Goal: Navigation & Orientation: Find specific page/section

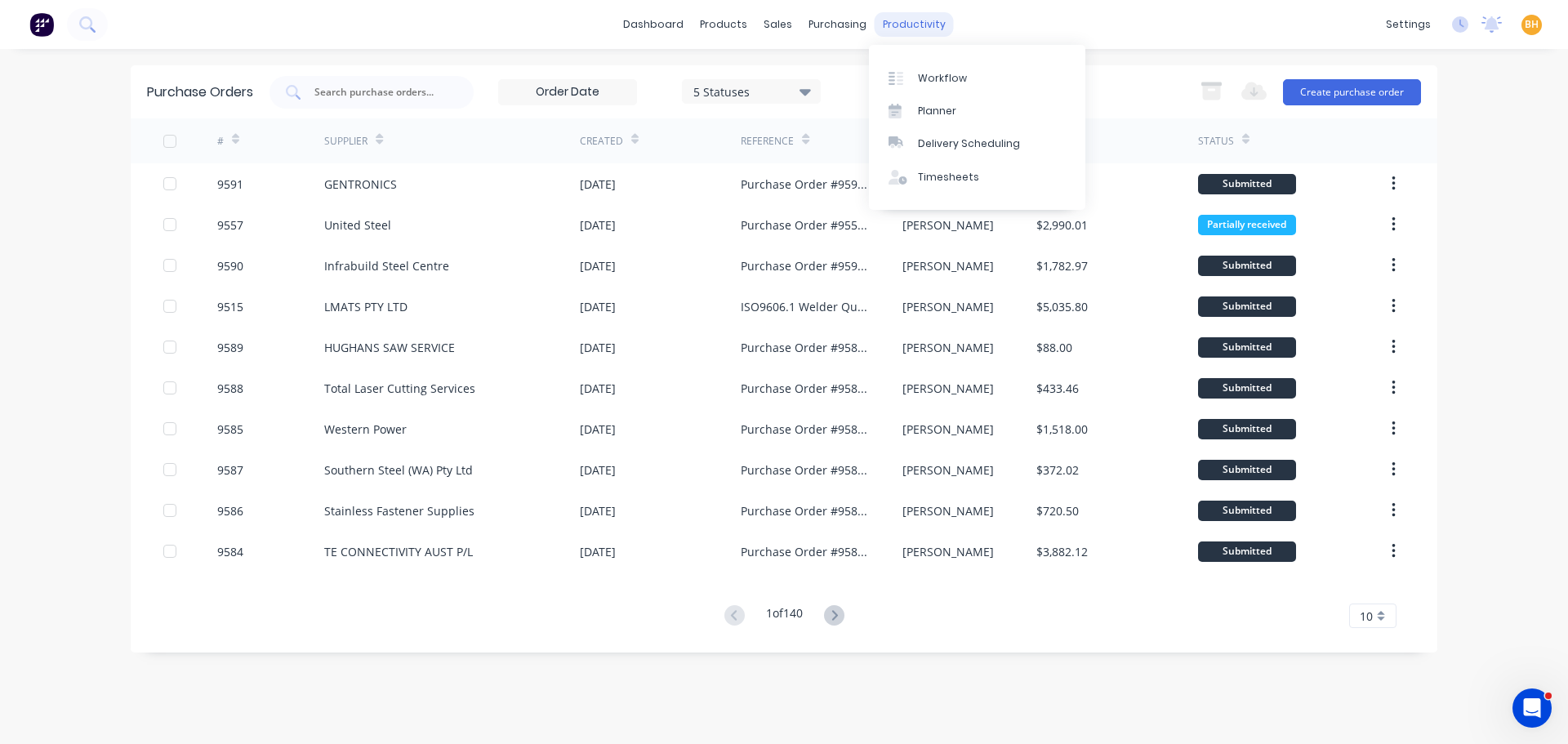
click at [921, 21] on div "productivity" at bounding box center [915, 25] width 79 height 25
click at [760, 77] on div "Product Catalogue" at bounding box center [795, 78] width 101 height 15
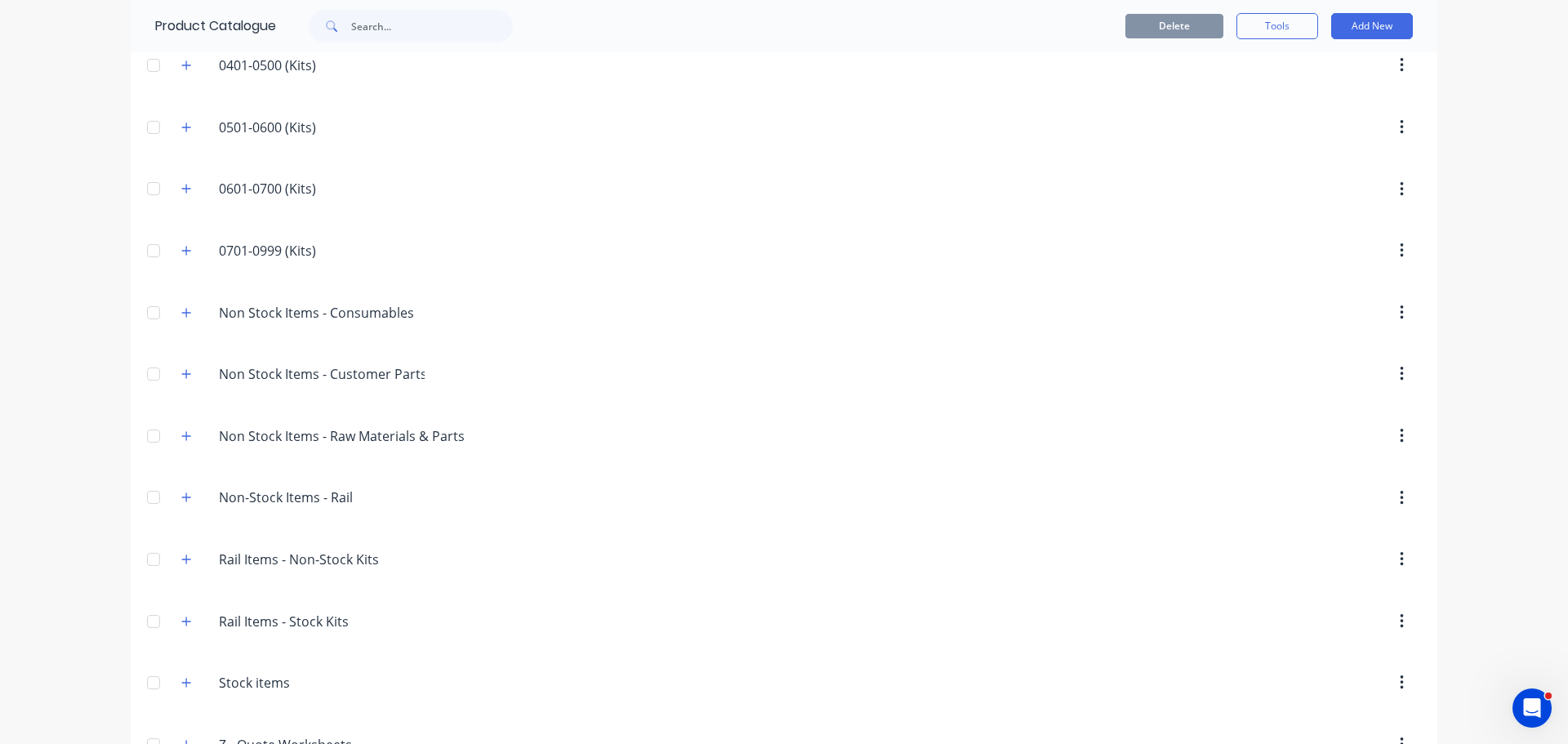
scroll to position [430, 0]
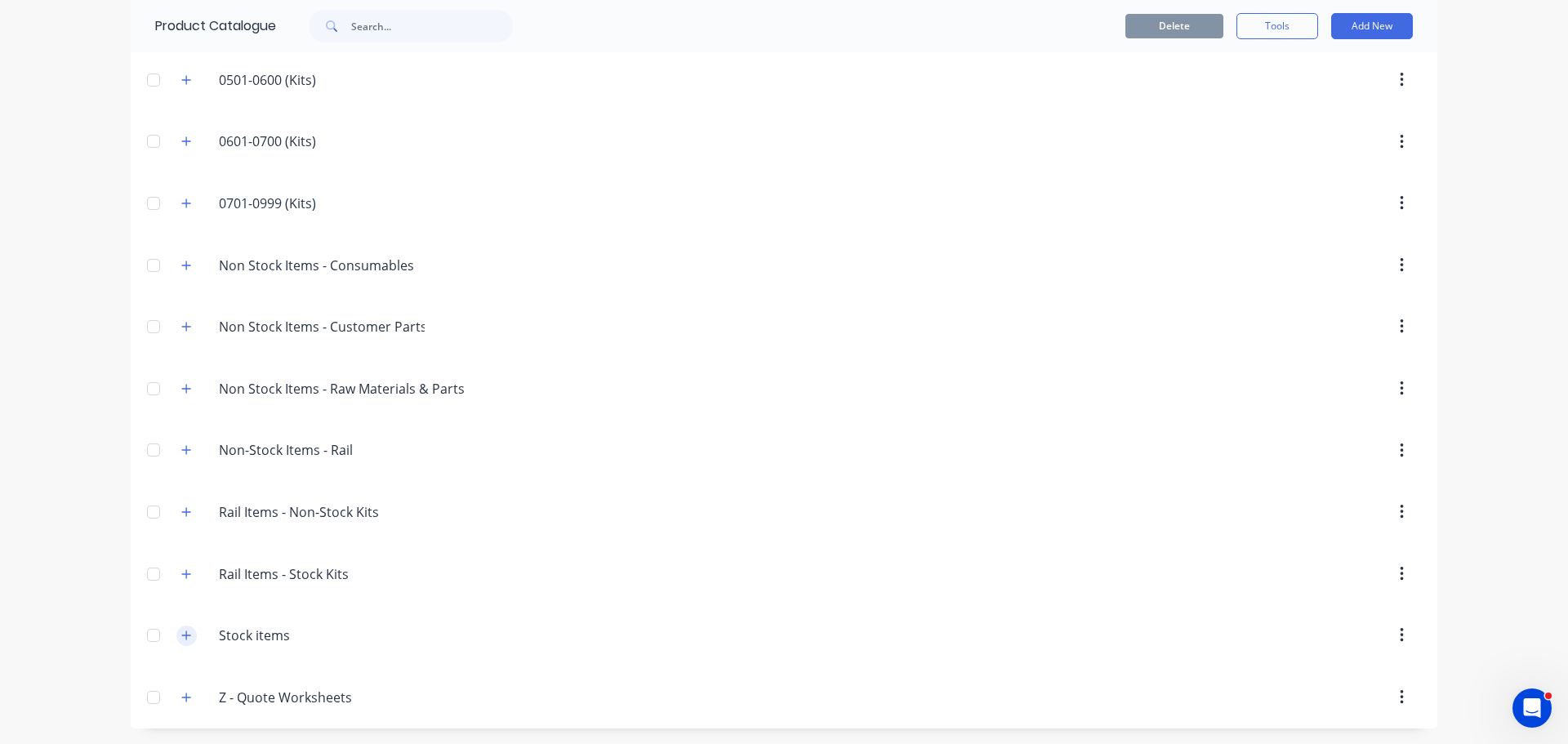
click at [183, 636] on icon "button" at bounding box center [186, 635] width 10 height 11
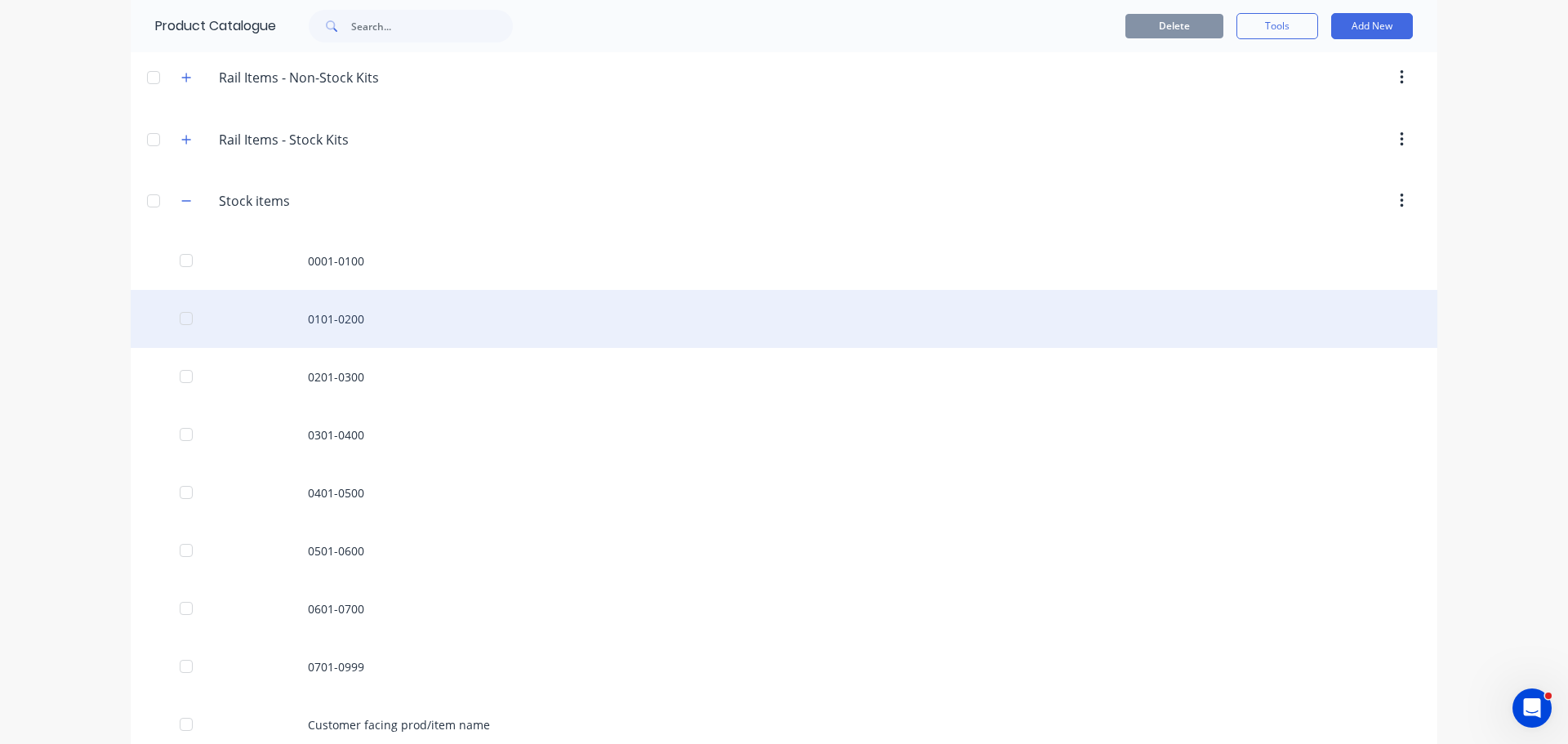
scroll to position [683, 0]
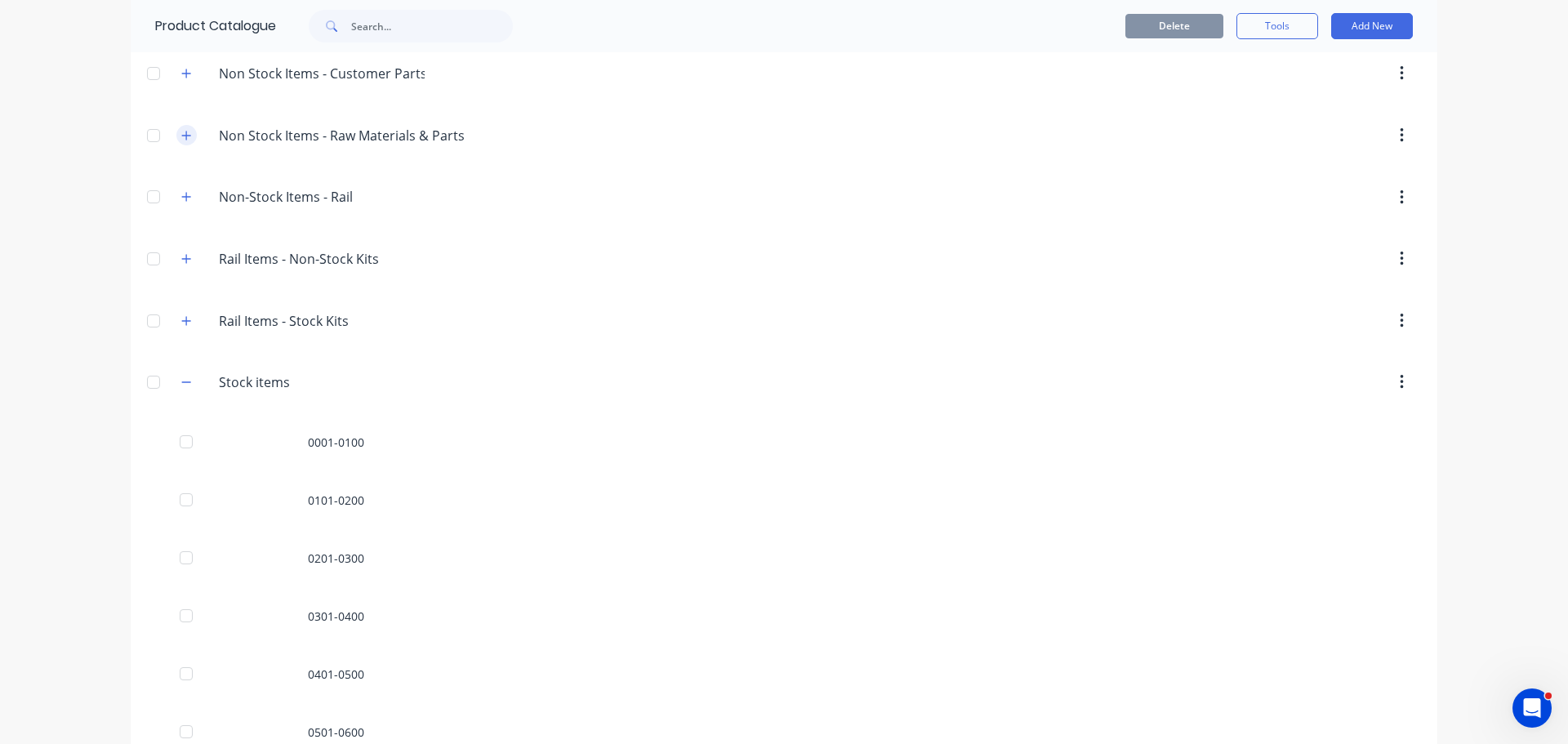
click at [182, 381] on icon "button" at bounding box center [186, 382] width 10 height 11
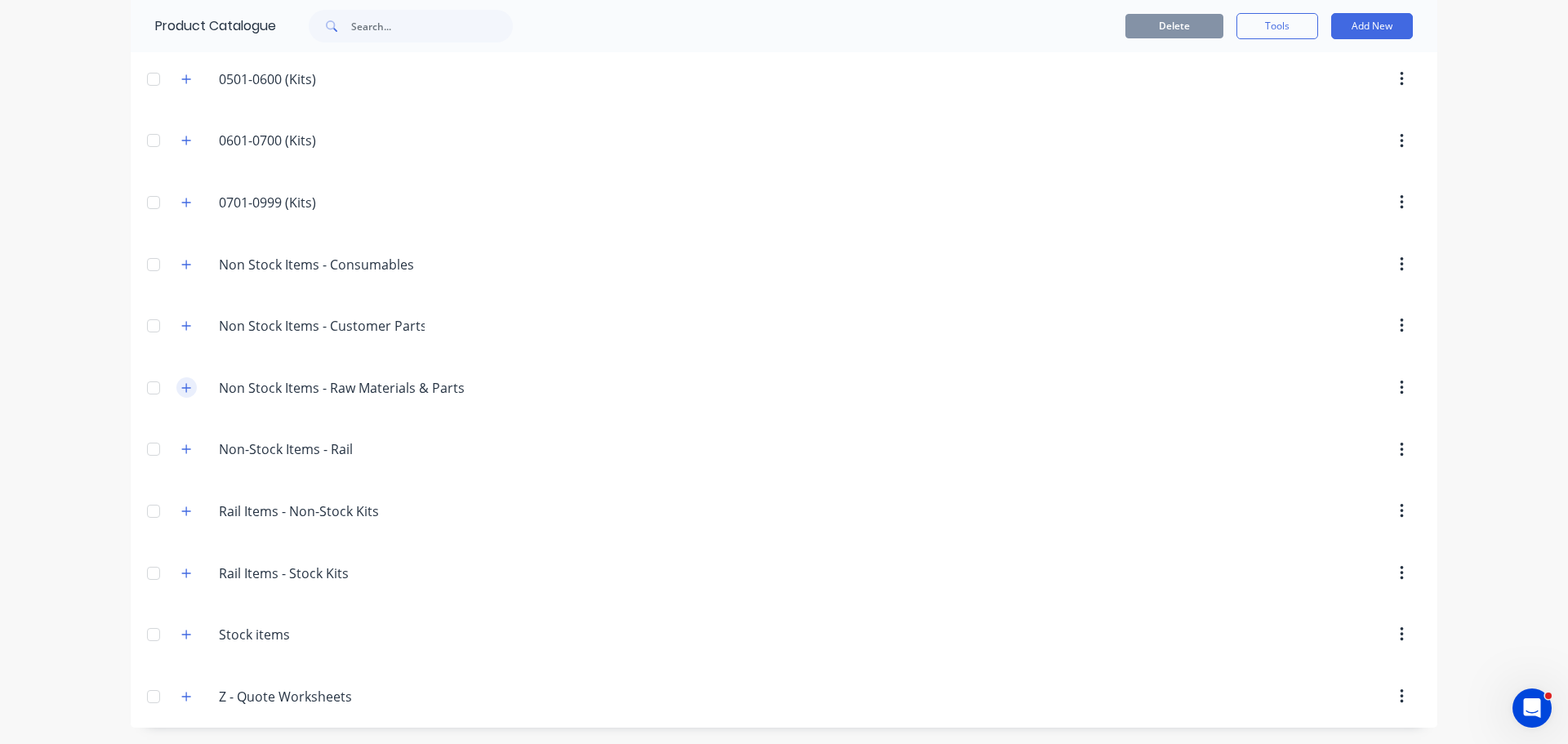
scroll to position [430, 0]
click at [182, 263] on icon "button" at bounding box center [186, 265] width 10 height 11
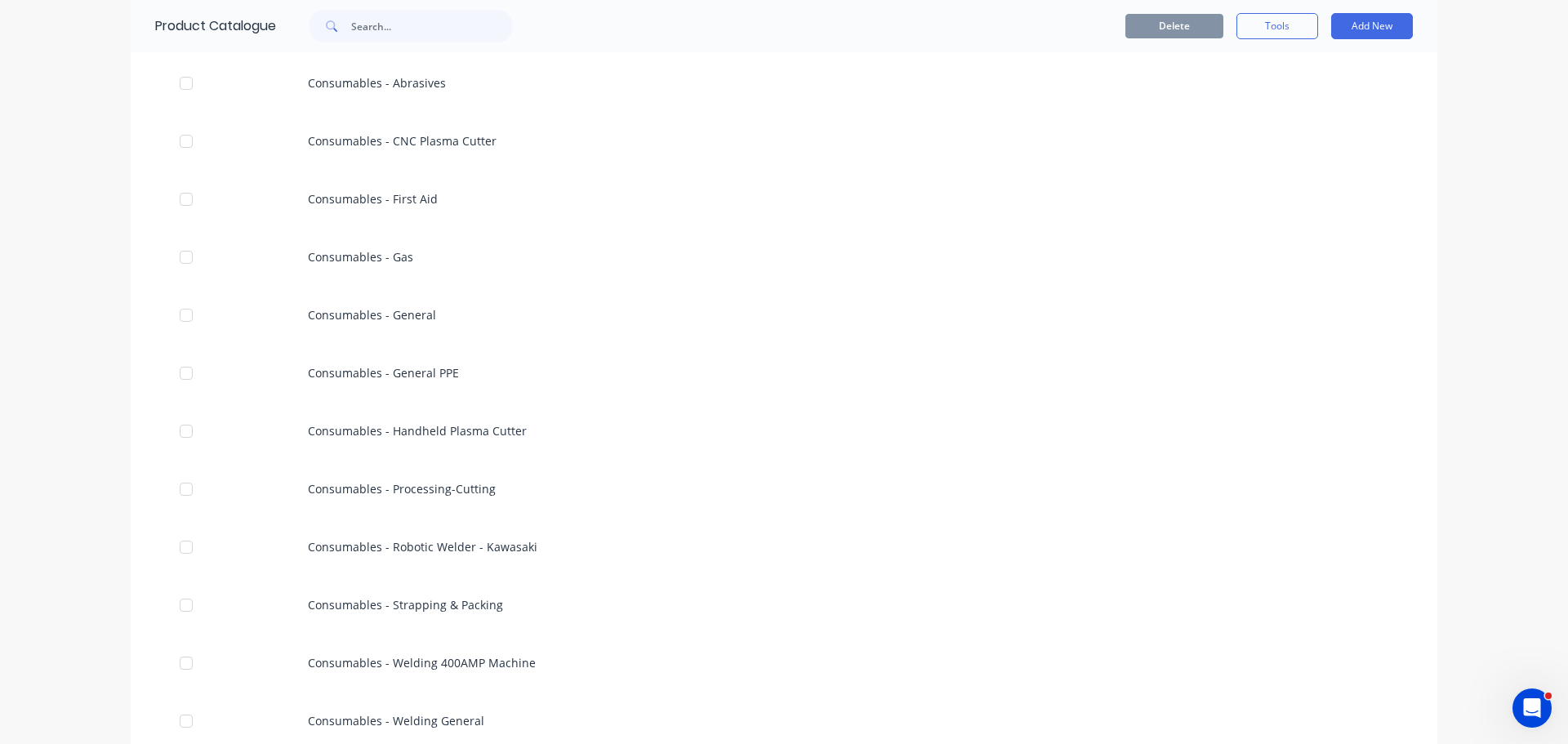
scroll to position [507, 0]
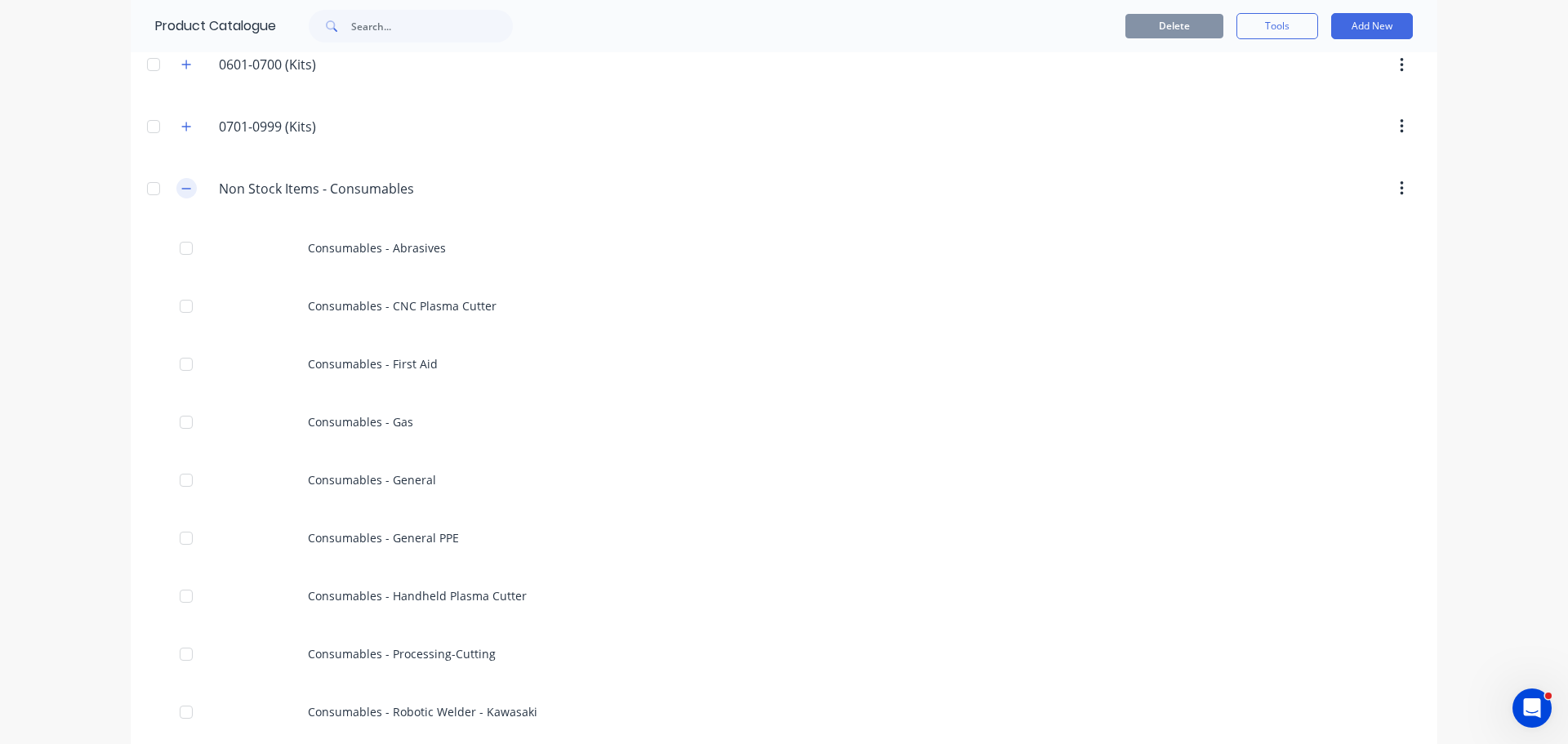
click at [182, 190] on icon "button" at bounding box center [186, 188] width 10 height 11
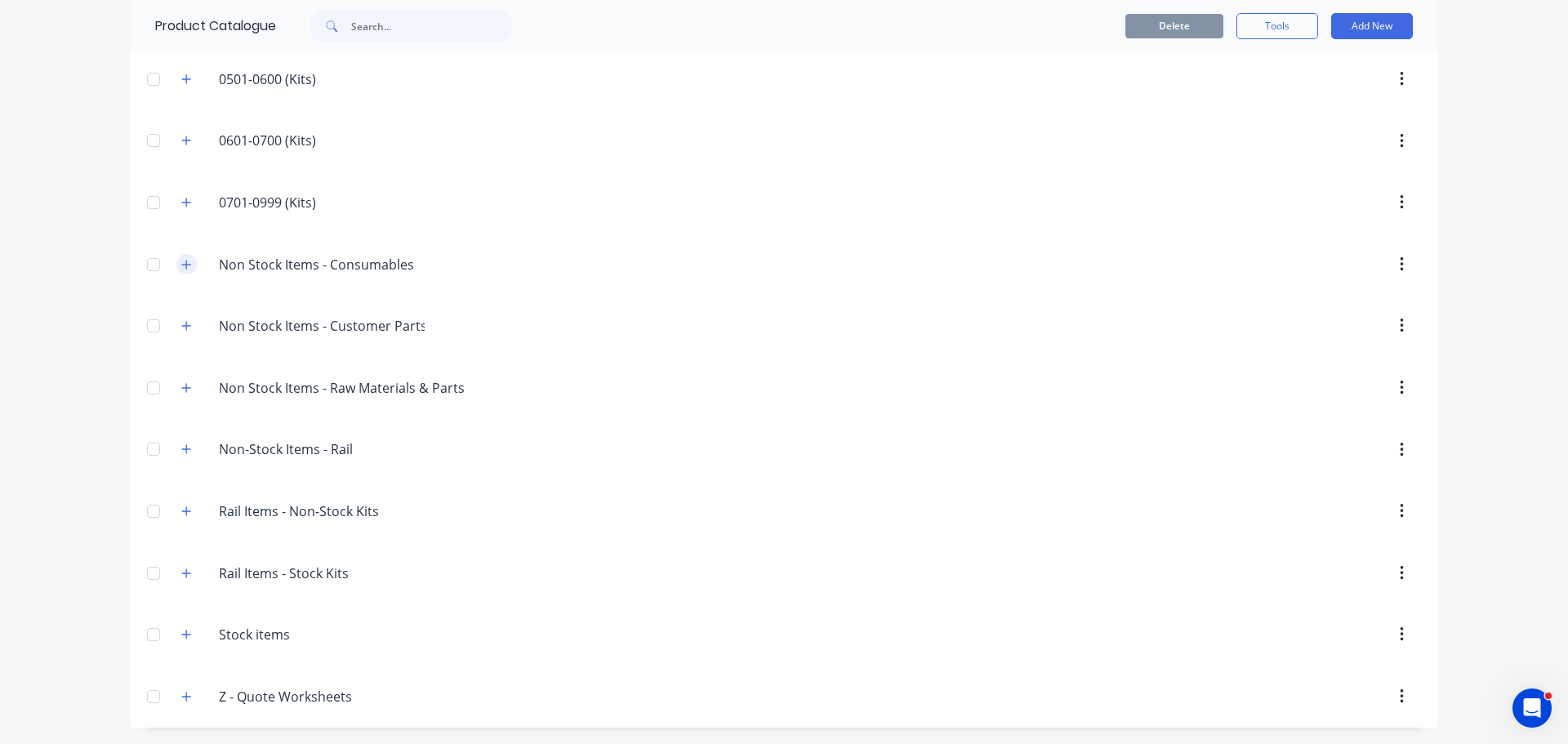
scroll to position [430, 0]
click at [183, 332] on button "button" at bounding box center [186, 326] width 20 height 20
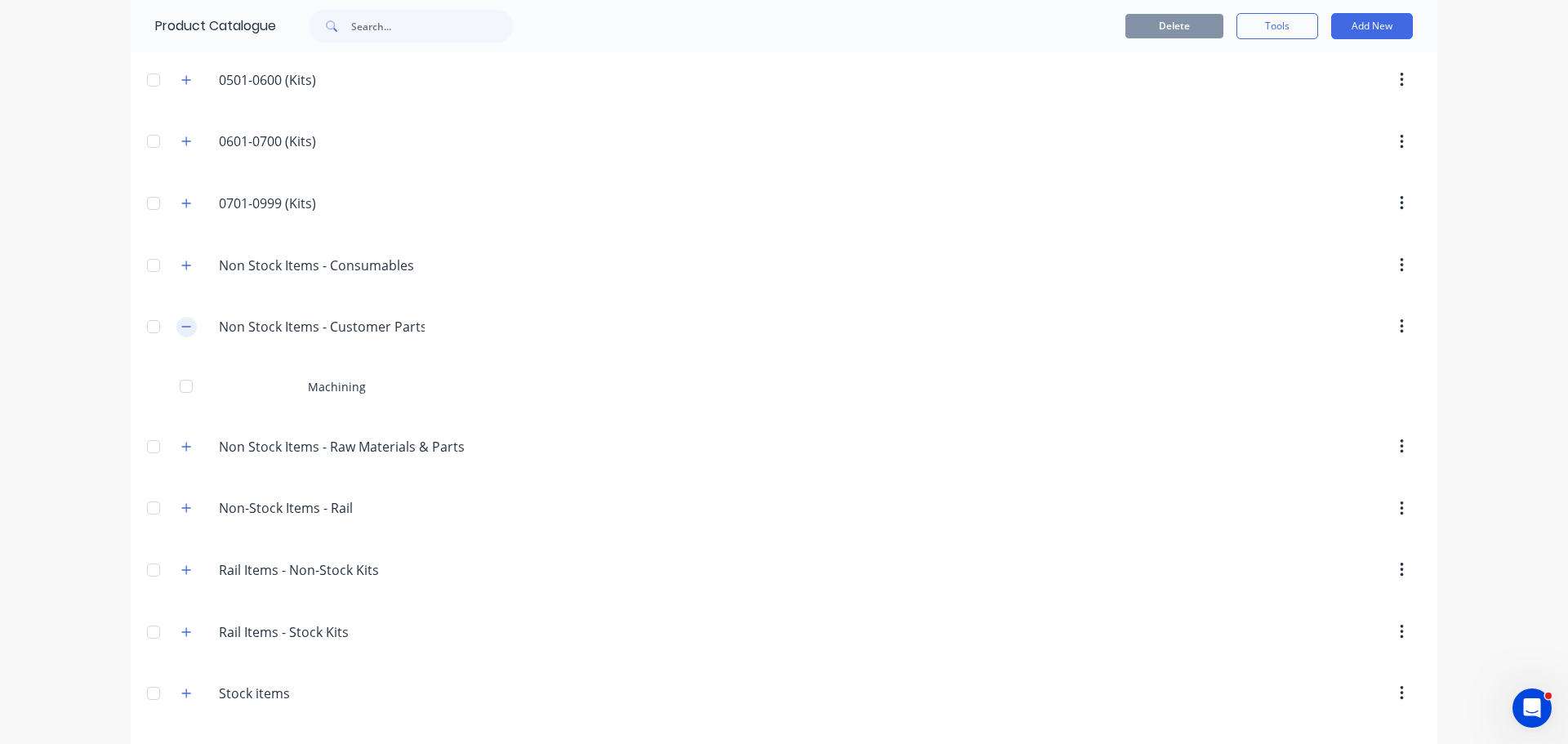
click at [182, 328] on icon "button" at bounding box center [186, 326] width 10 height 11
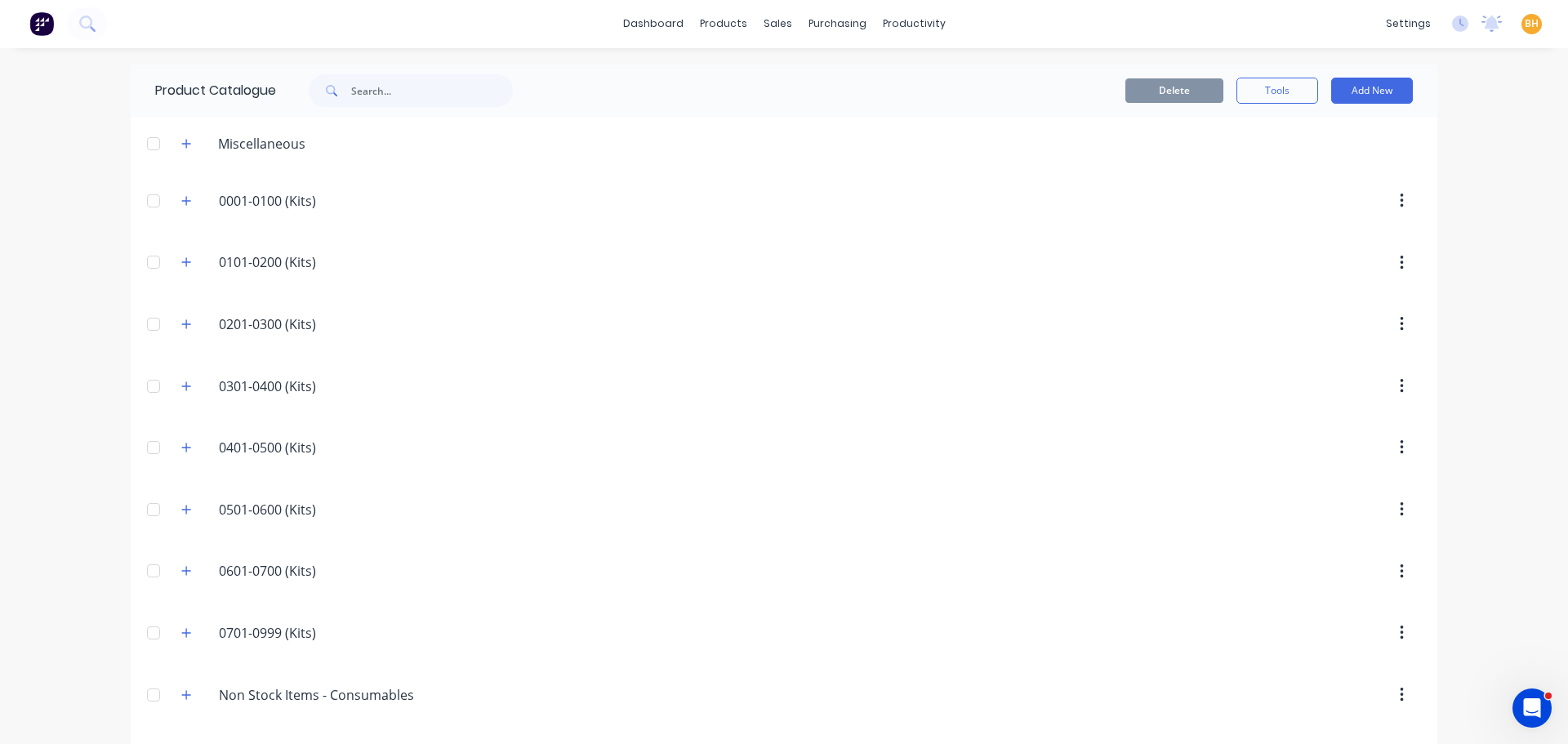
scroll to position [0, 0]
click at [385, 97] on input "text" at bounding box center [431, 91] width 161 height 33
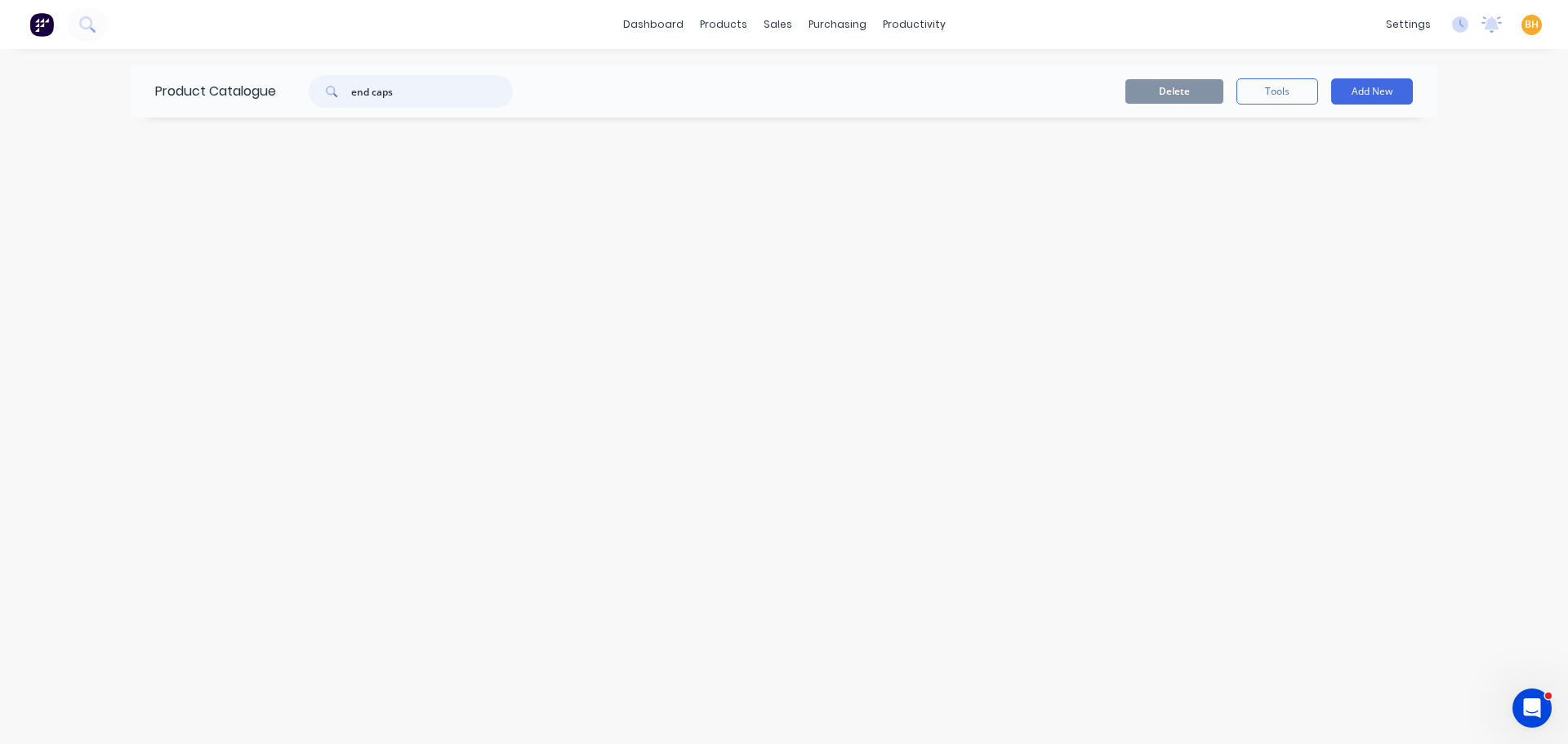
click at [413, 93] on input "end caps" at bounding box center [431, 91] width 161 height 33
type input "e"
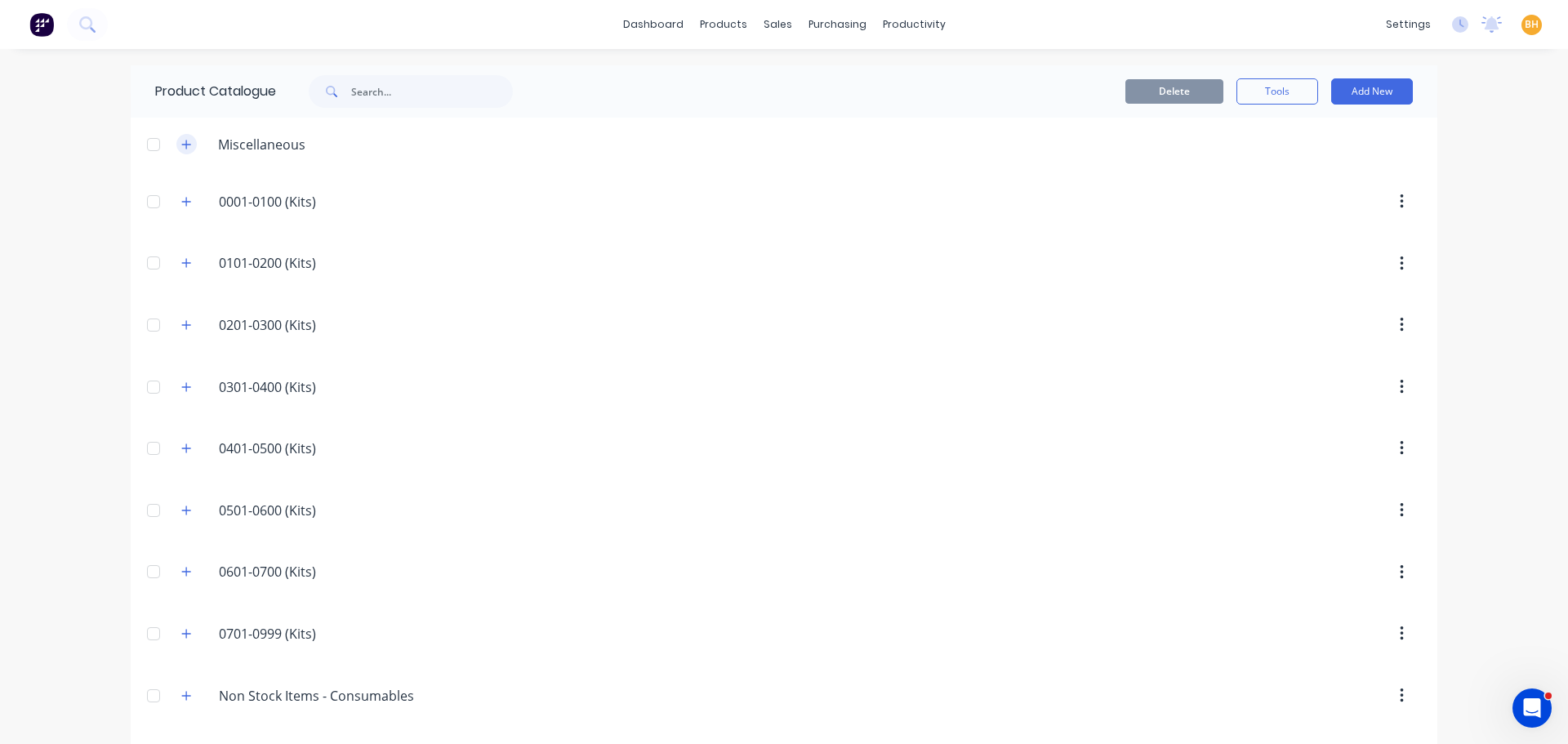
click at [184, 144] on icon "button" at bounding box center [186, 144] width 10 height 11
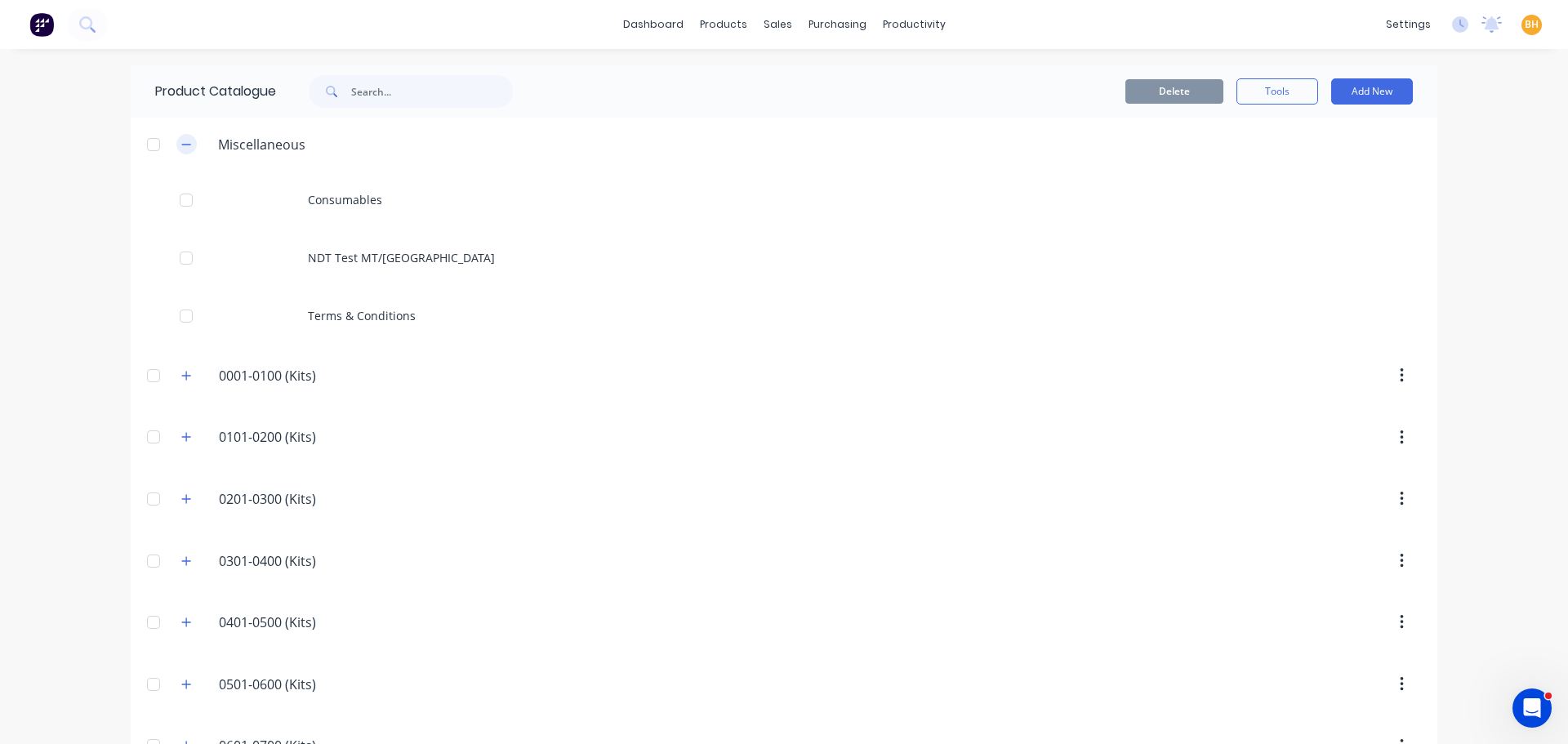
click at [184, 144] on icon "button" at bounding box center [186, 144] width 10 height 11
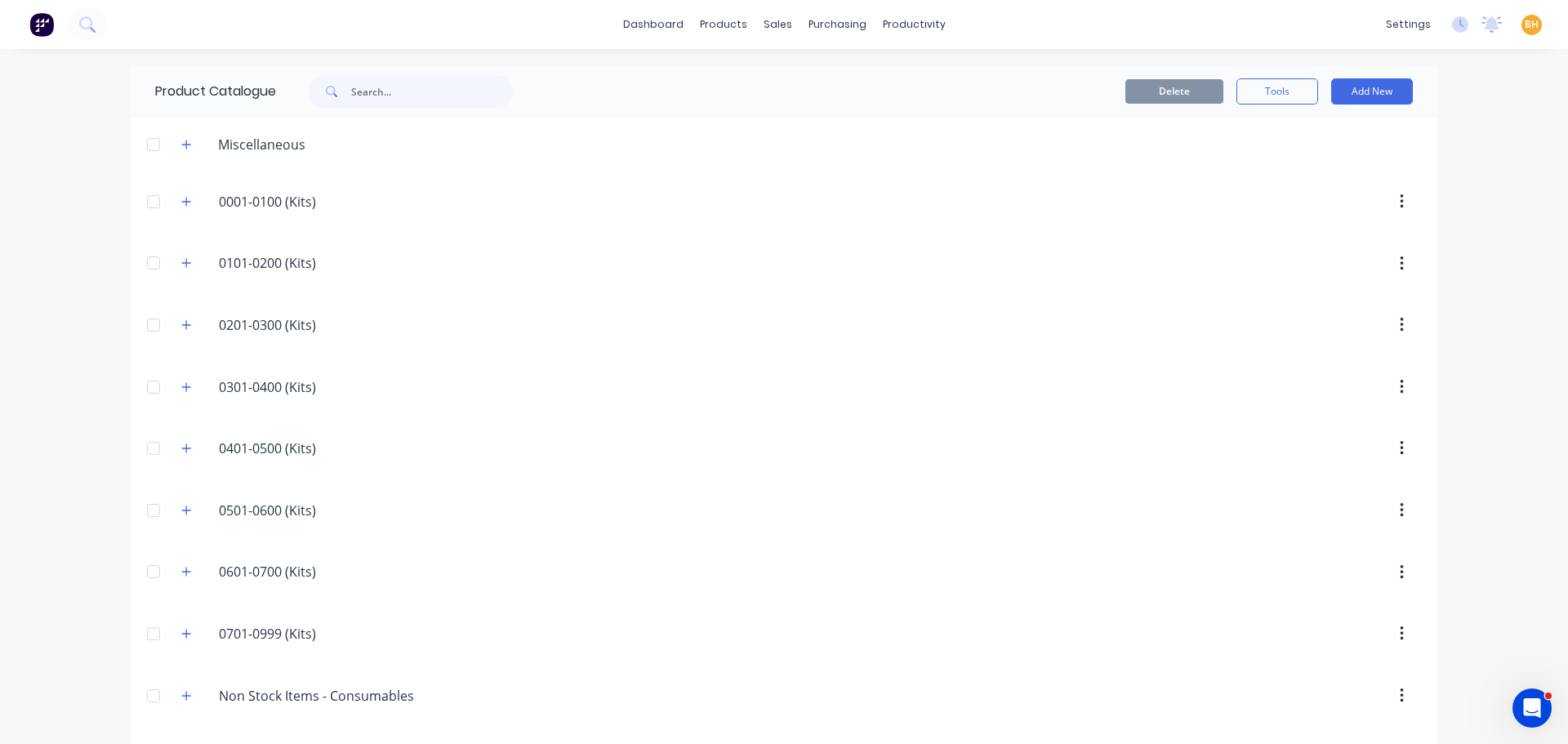
drag, startPoint x: 523, startPoint y: 72, endPoint x: 534, endPoint y: 75, distance: 11.4
click at [526, 72] on div "Product Catalogue" at bounding box center [342, 91] width 423 height 52
click at [708, 27] on div "products" at bounding box center [723, 25] width 63 height 25
click at [715, 26] on div "products" at bounding box center [723, 25] width 63 height 25
click at [831, 31] on div "purchasing" at bounding box center [838, 25] width 74 height 25
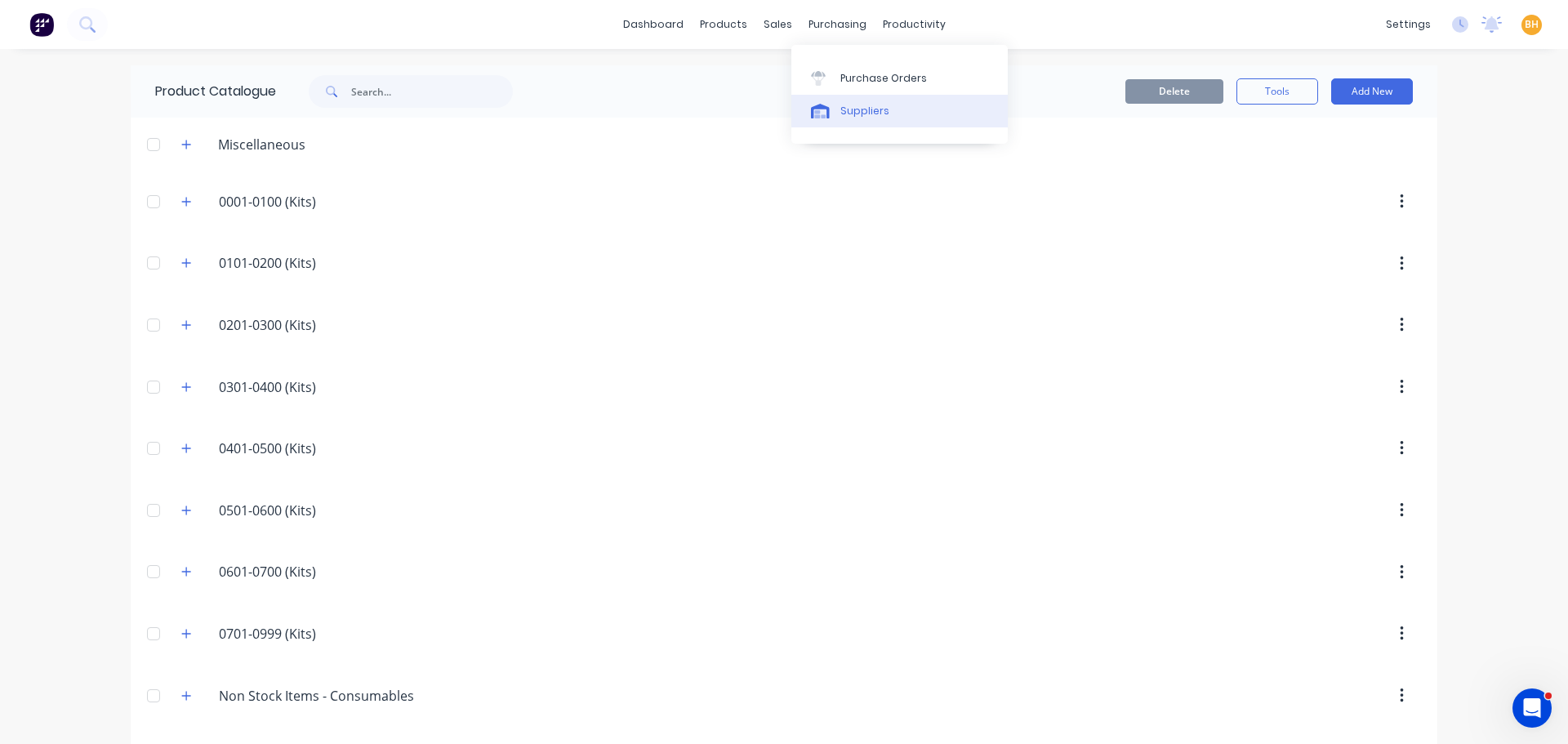
click at [846, 111] on div "Suppliers" at bounding box center [865, 111] width 49 height 15
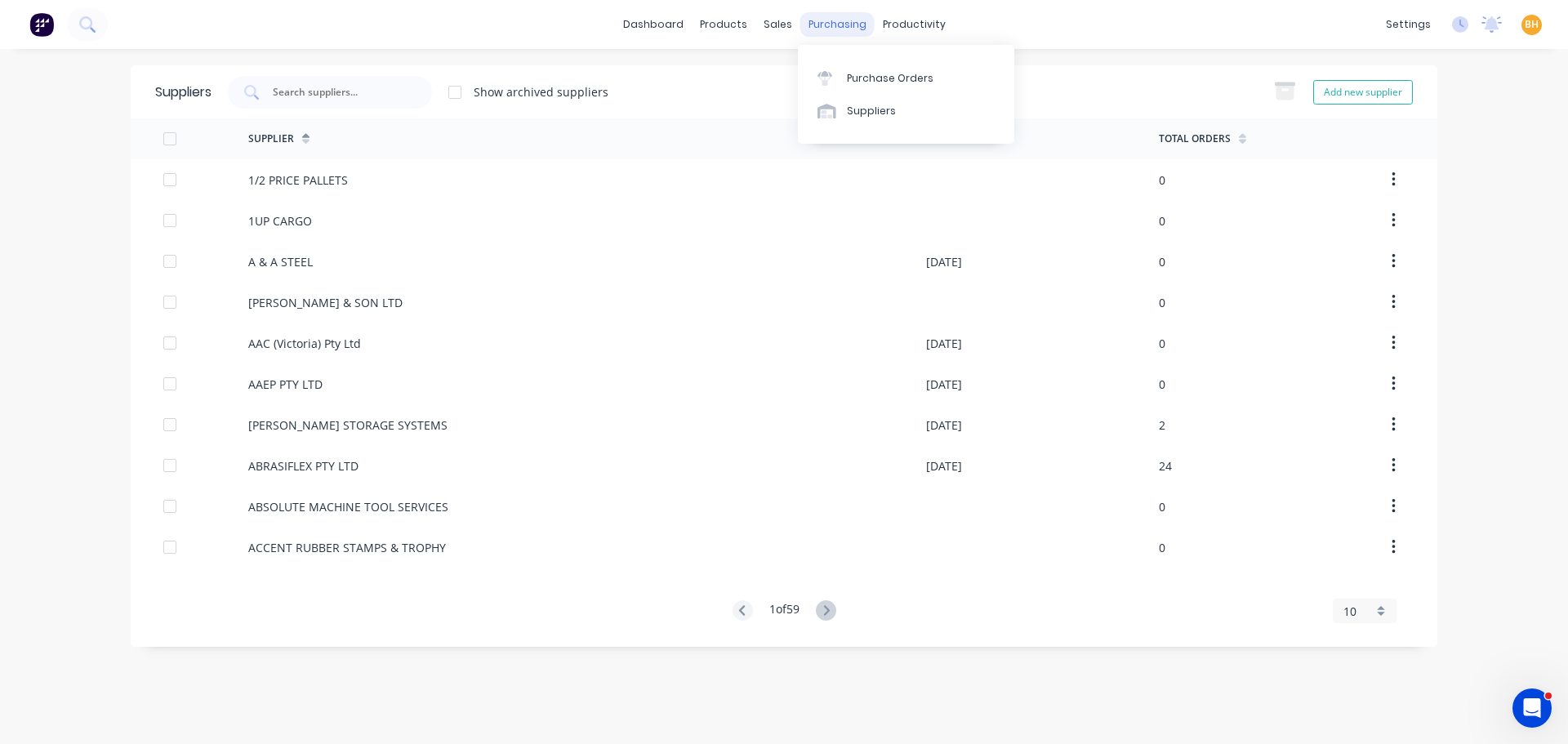
click at [842, 27] on div "purchasing" at bounding box center [838, 25] width 74 height 25
click at [849, 83] on div "Purchase Orders" at bounding box center [890, 78] width 86 height 15
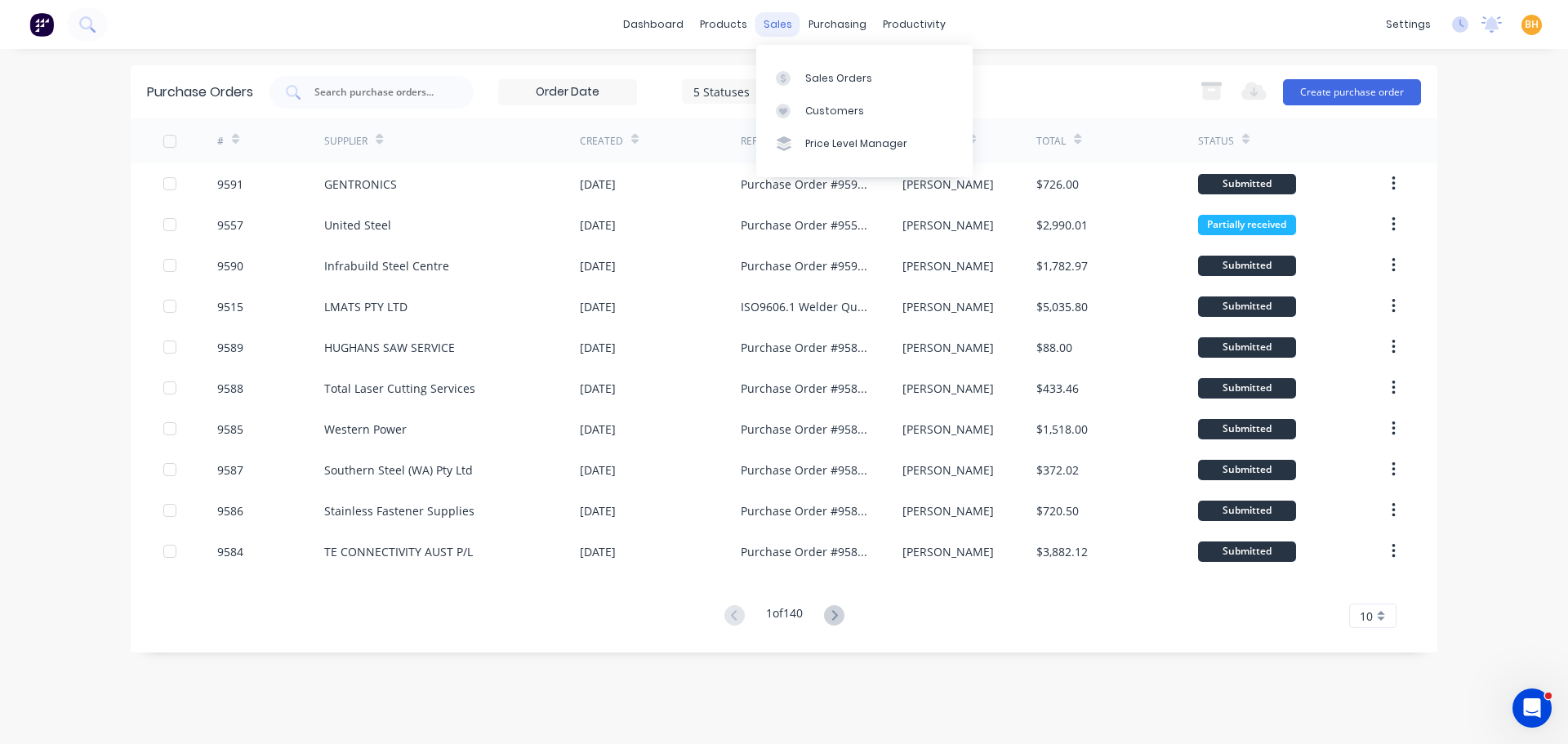
click at [781, 24] on div "sales" at bounding box center [778, 25] width 45 height 25
click at [756, 77] on div "Product Catalogue" at bounding box center [795, 78] width 101 height 15
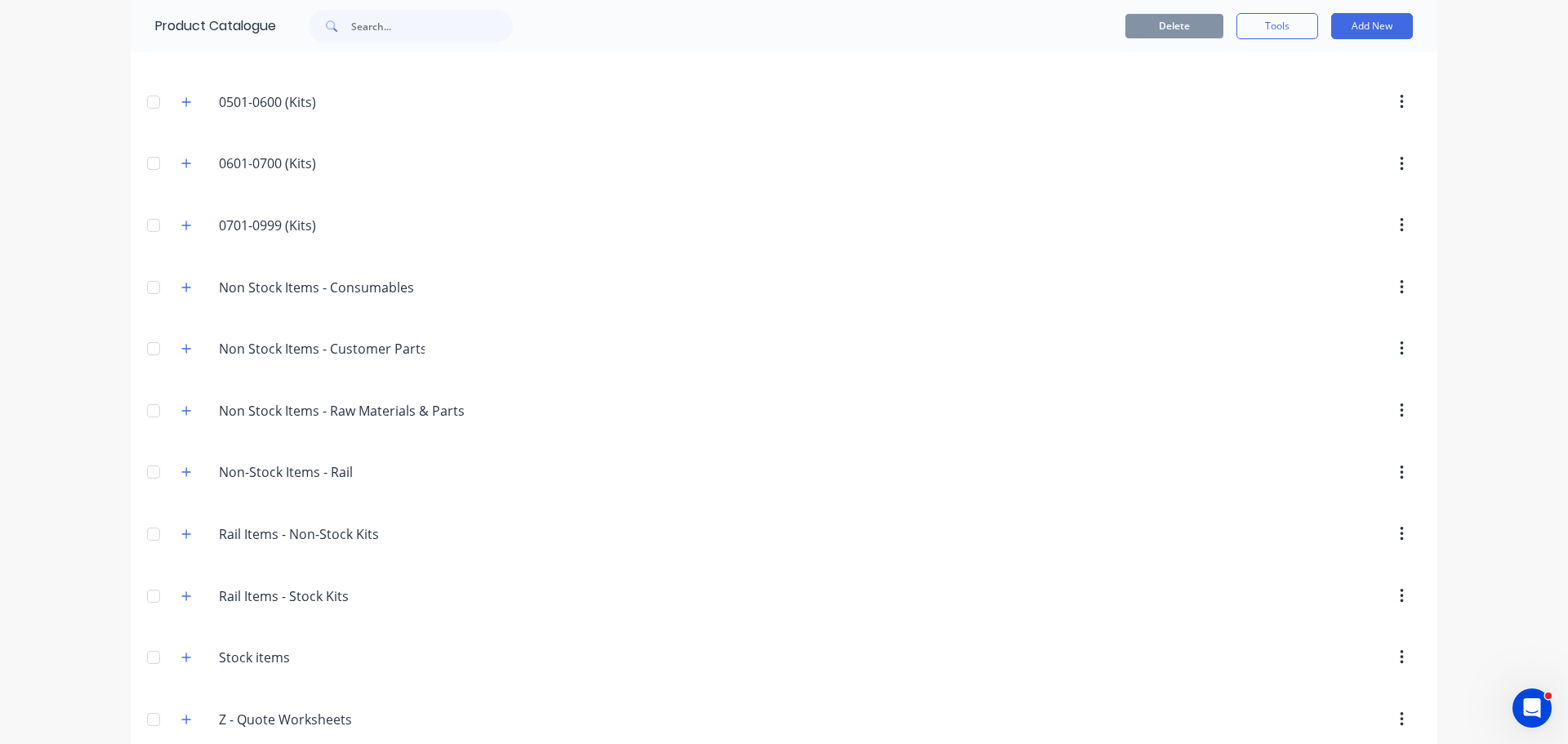
scroll to position [430, 0]
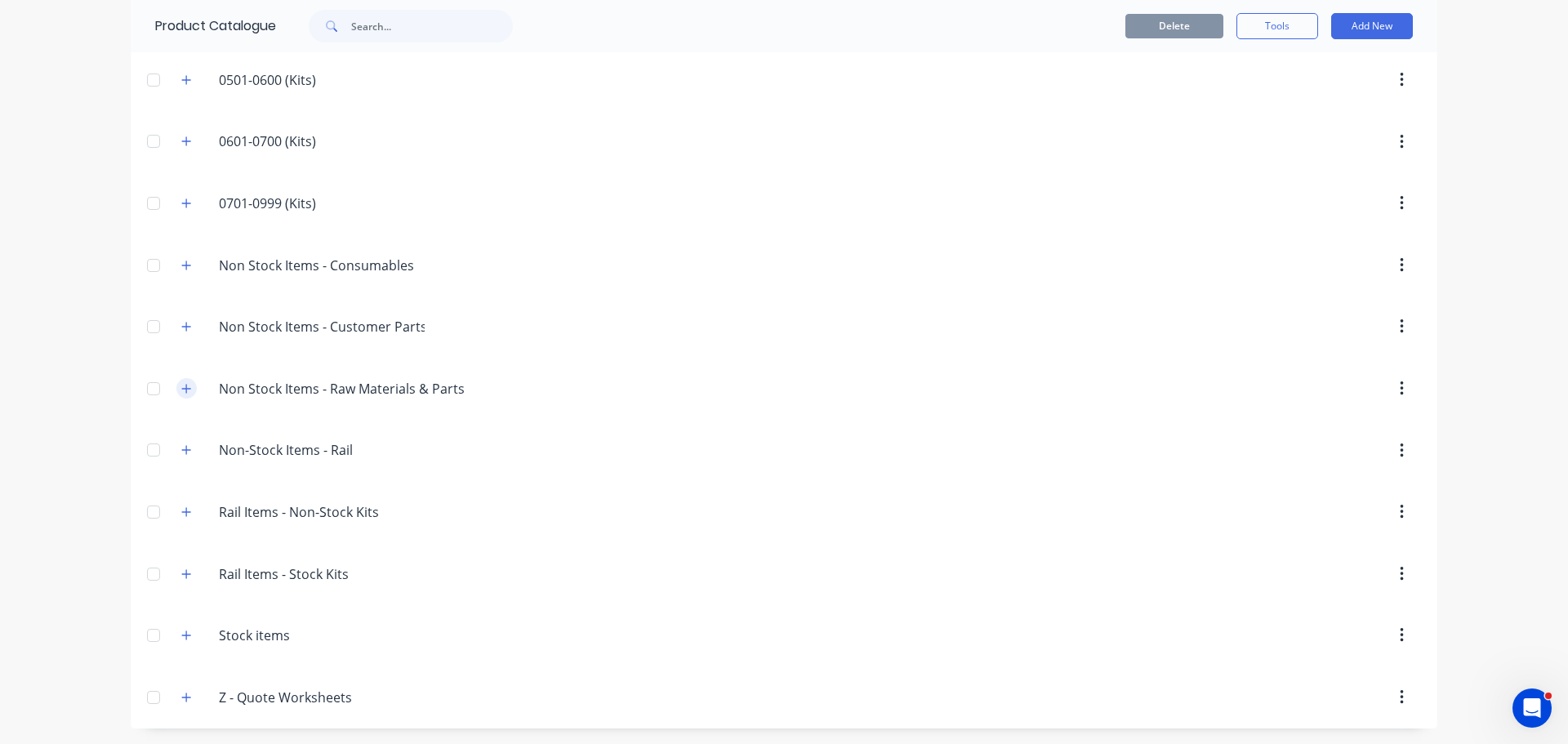
click at [185, 390] on icon "button" at bounding box center [186, 388] width 10 height 11
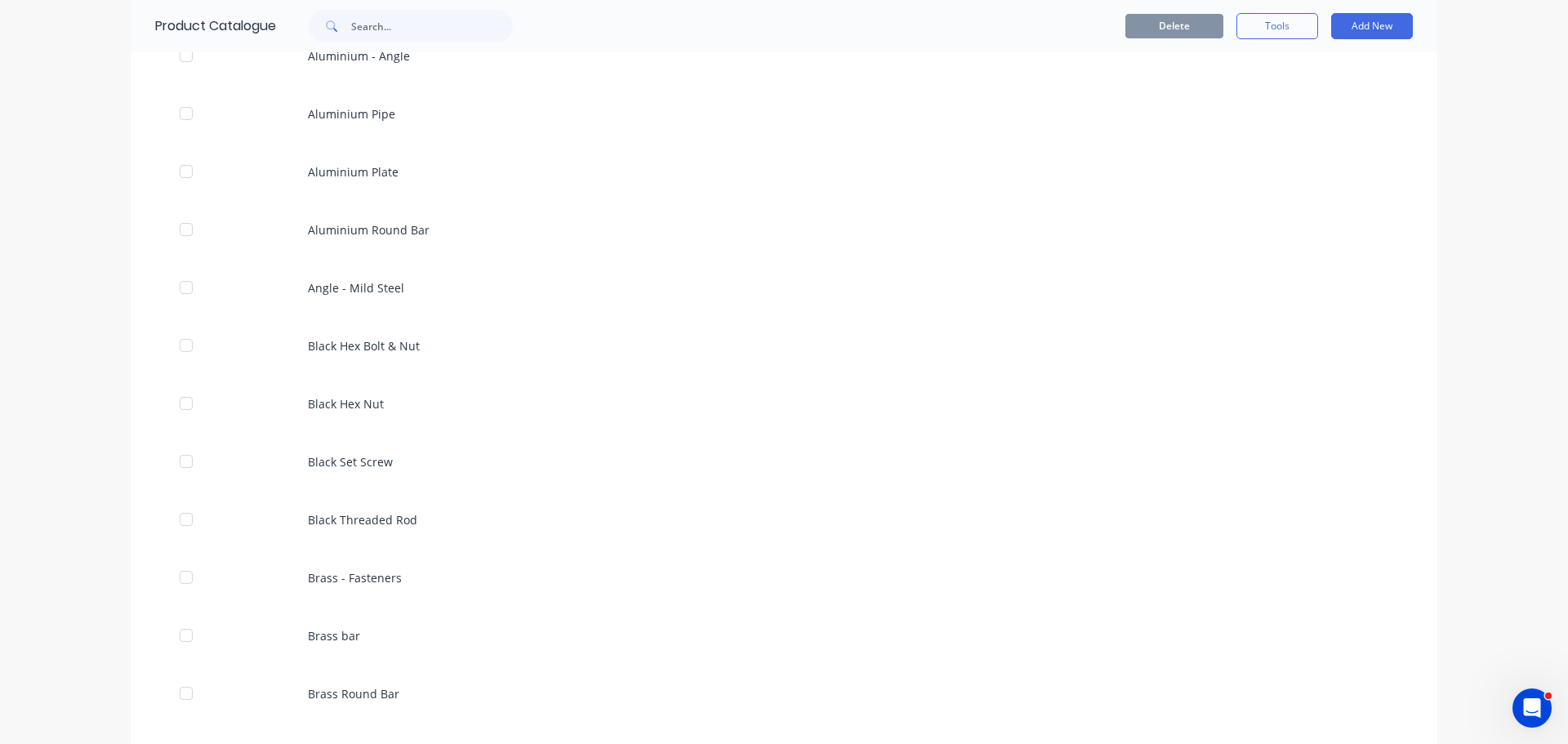
scroll to position [593, 0]
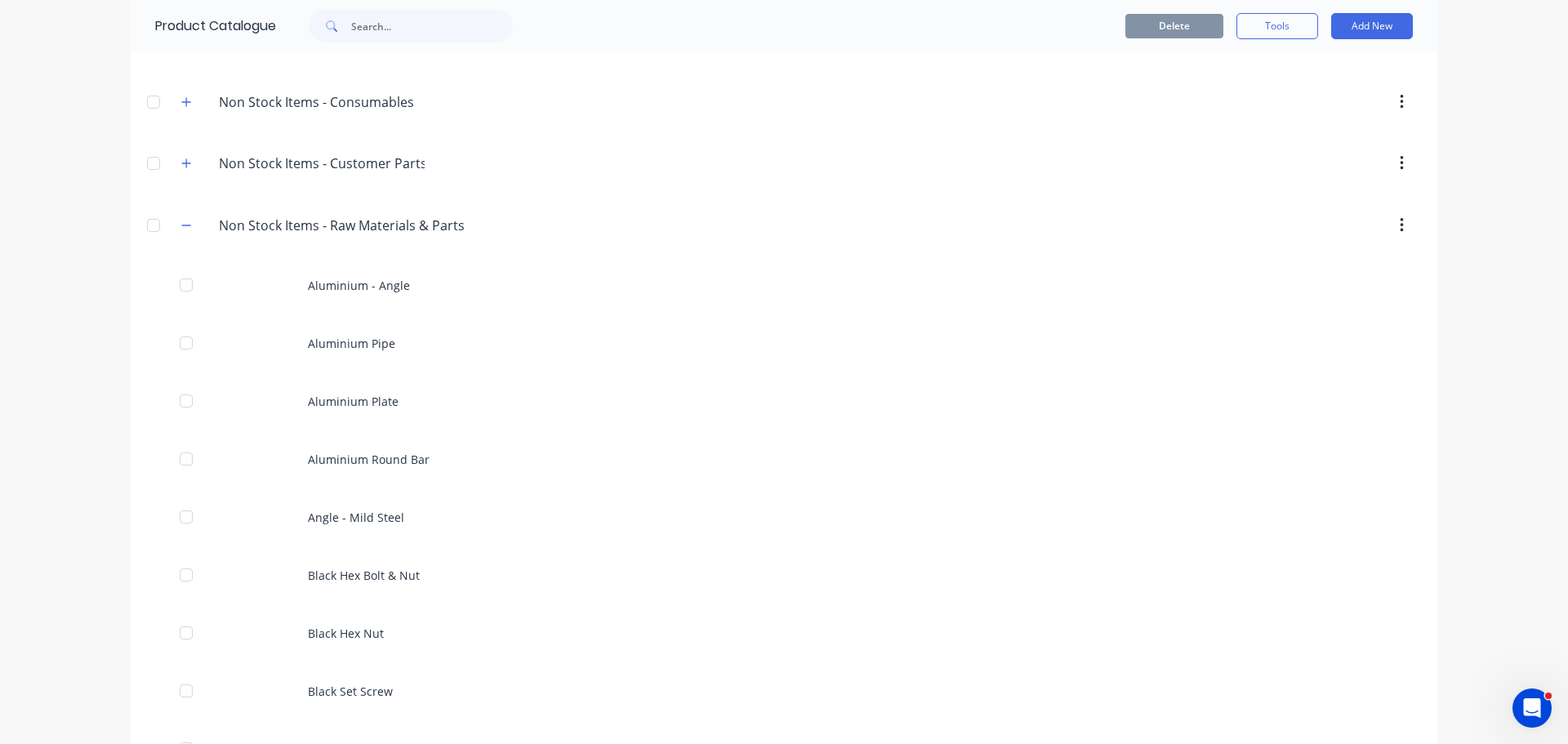
click at [182, 229] on icon "button" at bounding box center [186, 225] width 10 height 11
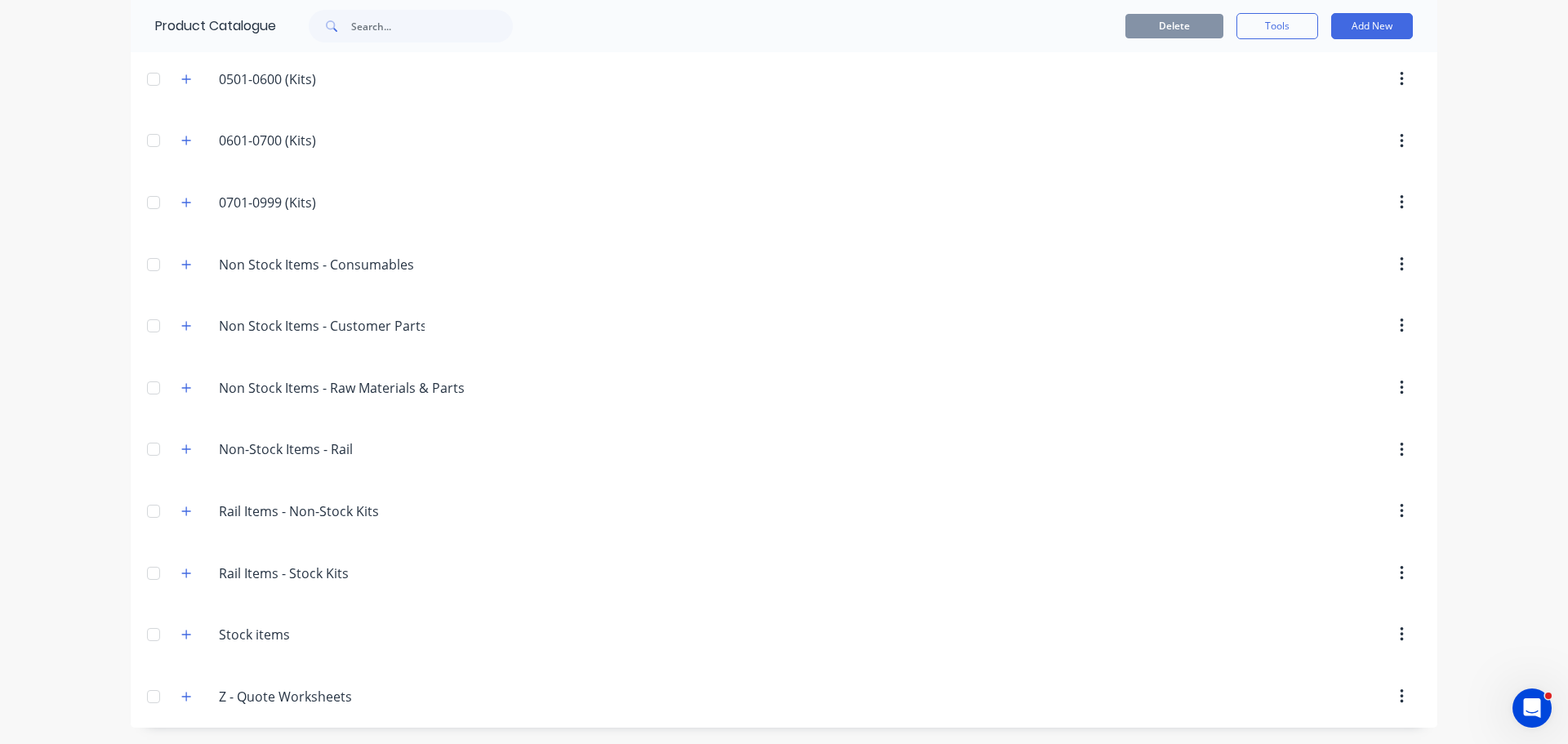
scroll to position [430, 0]
click at [755, 381] on div at bounding box center [949, 388] width 945 height 29
click at [693, 255] on div at bounding box center [923, 264] width 996 height 29
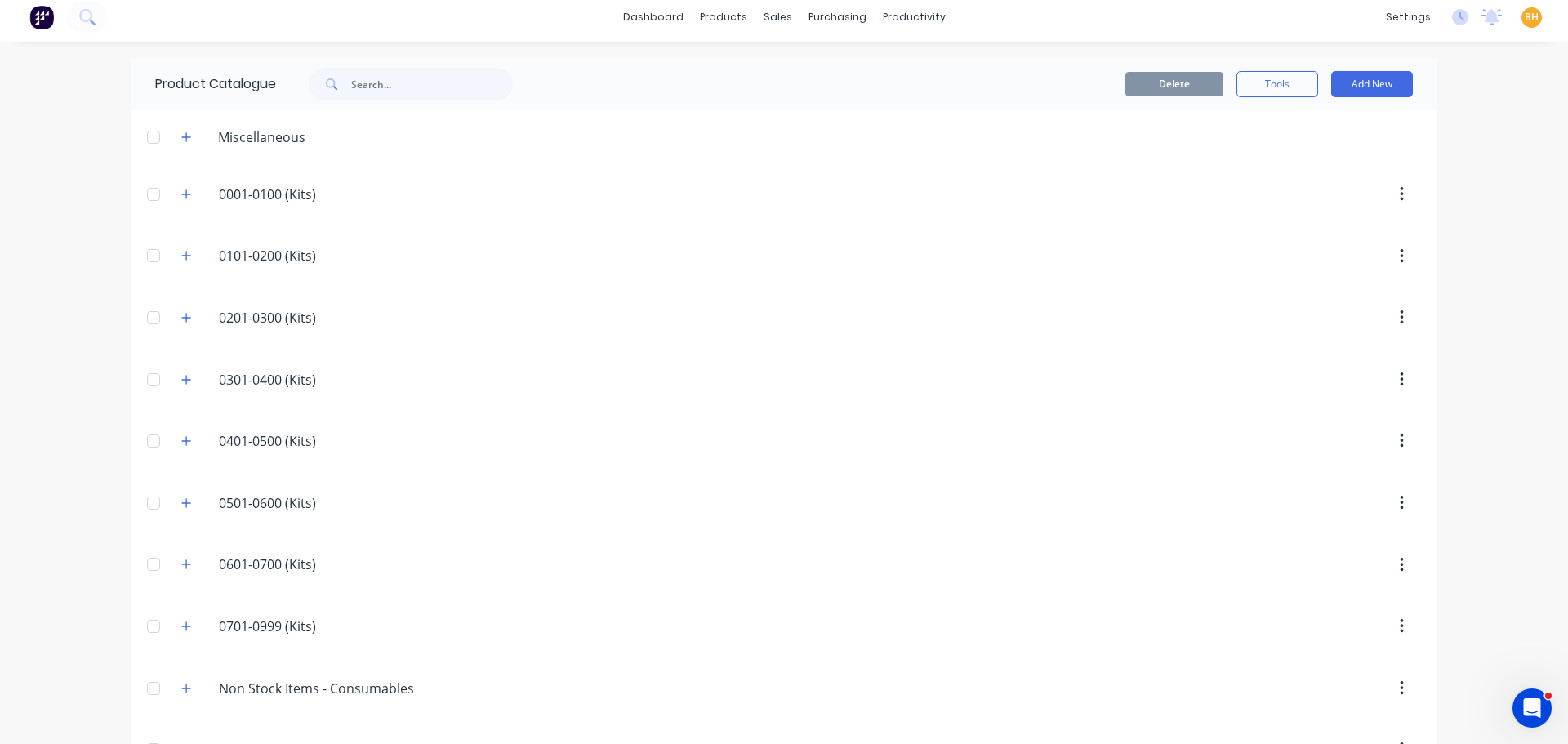
scroll to position [0, 0]
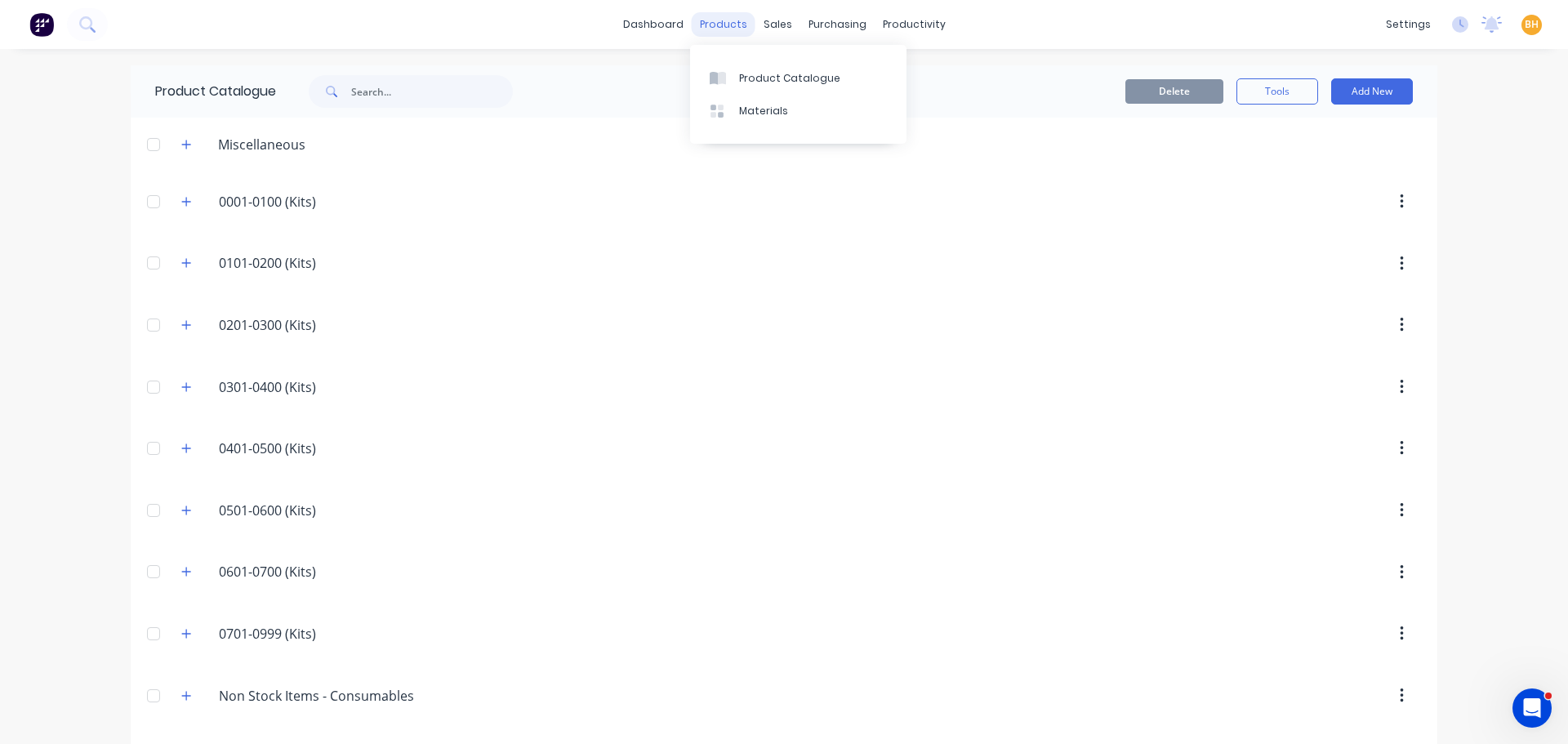
click at [724, 15] on div "products" at bounding box center [723, 25] width 63 height 25
click at [489, 410] on header "0301-0400.(Kits) 0301-0400 (Kits)" at bounding box center [784, 387] width 1307 height 62
click at [724, 29] on div "products" at bounding box center [723, 25] width 63 height 25
click at [758, 71] on div "Product Catalogue" at bounding box center [789, 78] width 101 height 15
click at [182, 149] on icon "button" at bounding box center [186, 144] width 10 height 11
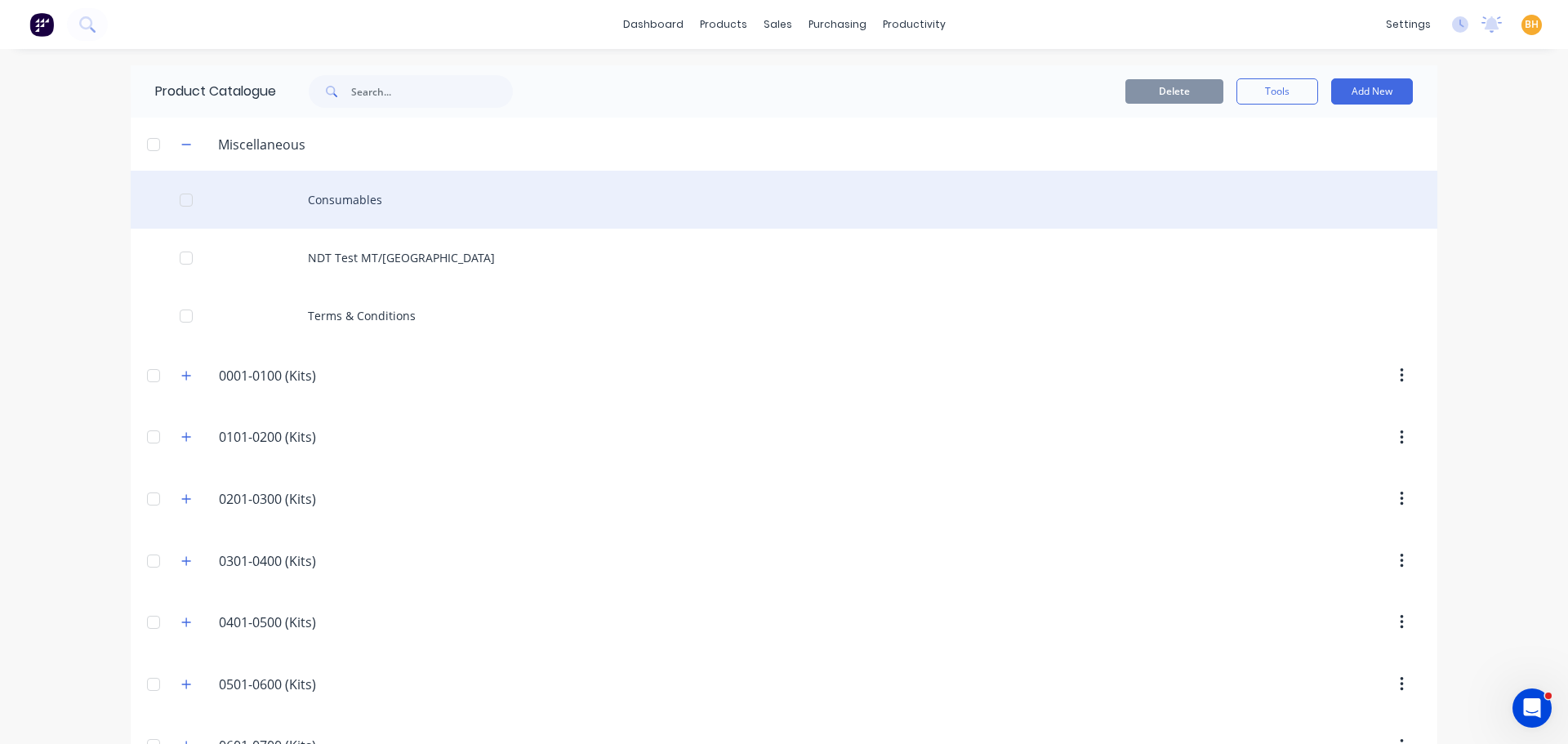
click at [315, 191] on div "Consumables" at bounding box center [784, 200] width 1307 height 58
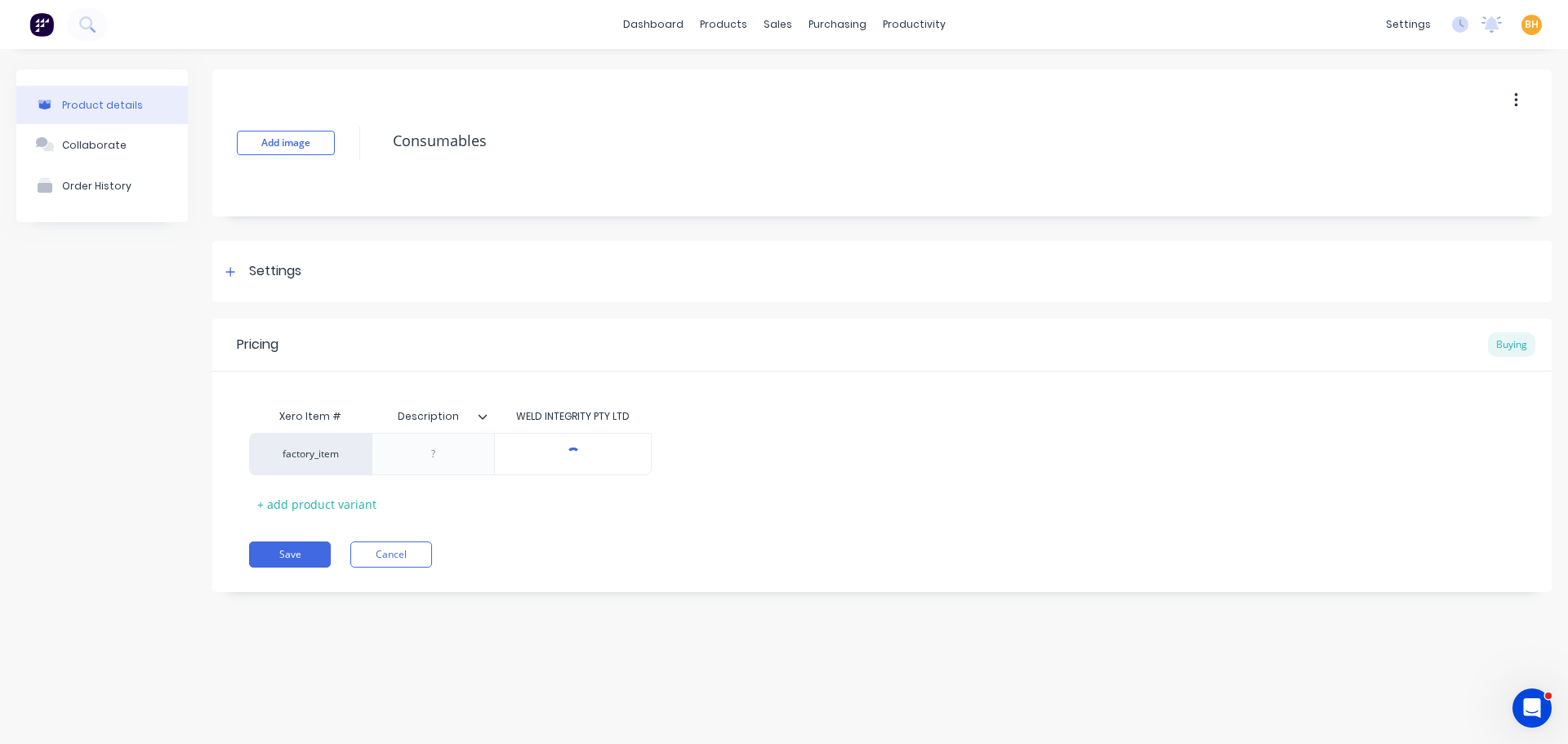
type textarea "x"
click at [126, 337] on div "Product details Collaborate Order History" at bounding box center [102, 343] width 171 height 547
click at [134, 301] on div "Product details Collaborate Order History" at bounding box center [102, 343] width 171 height 547
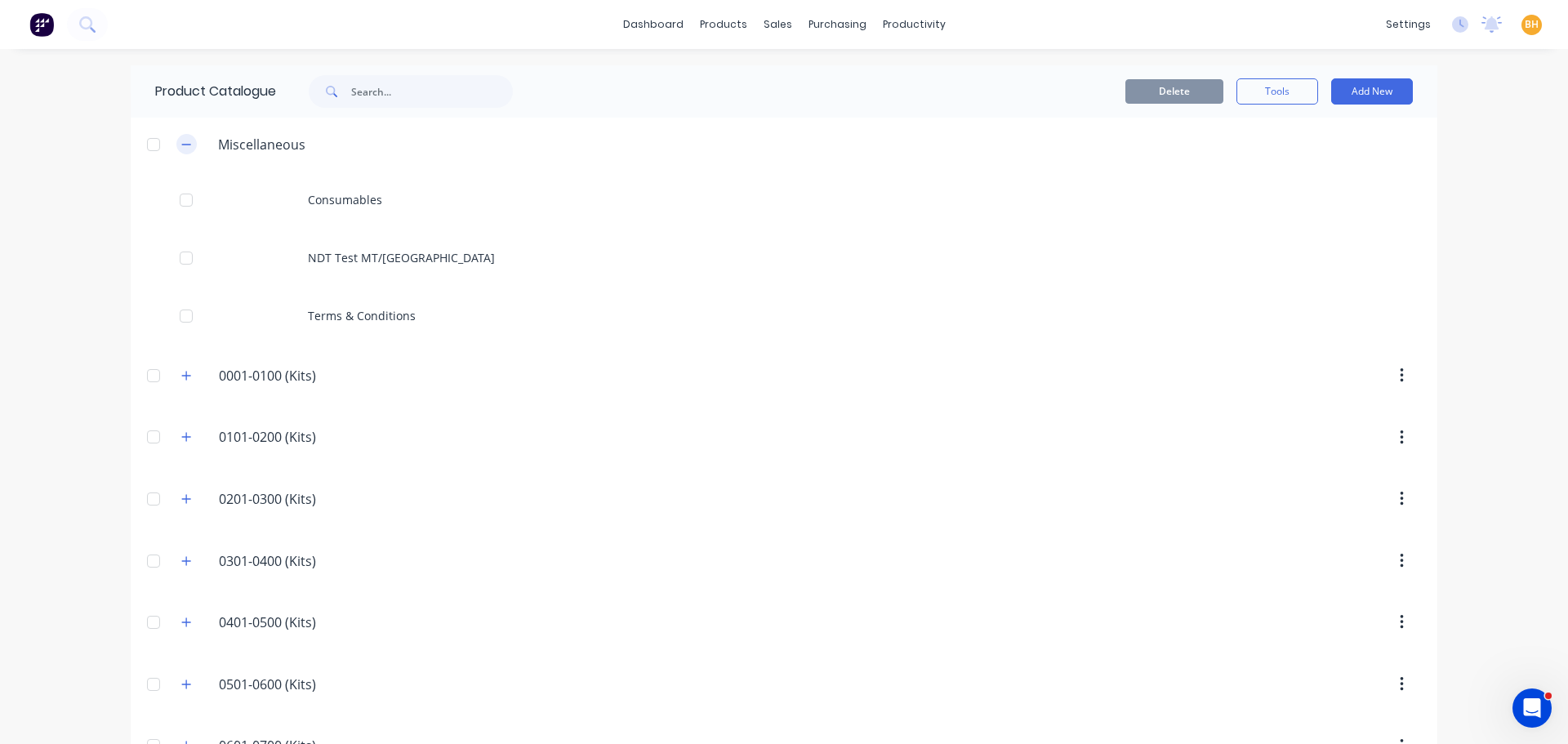
click at [187, 149] on button "button" at bounding box center [186, 144] width 20 height 20
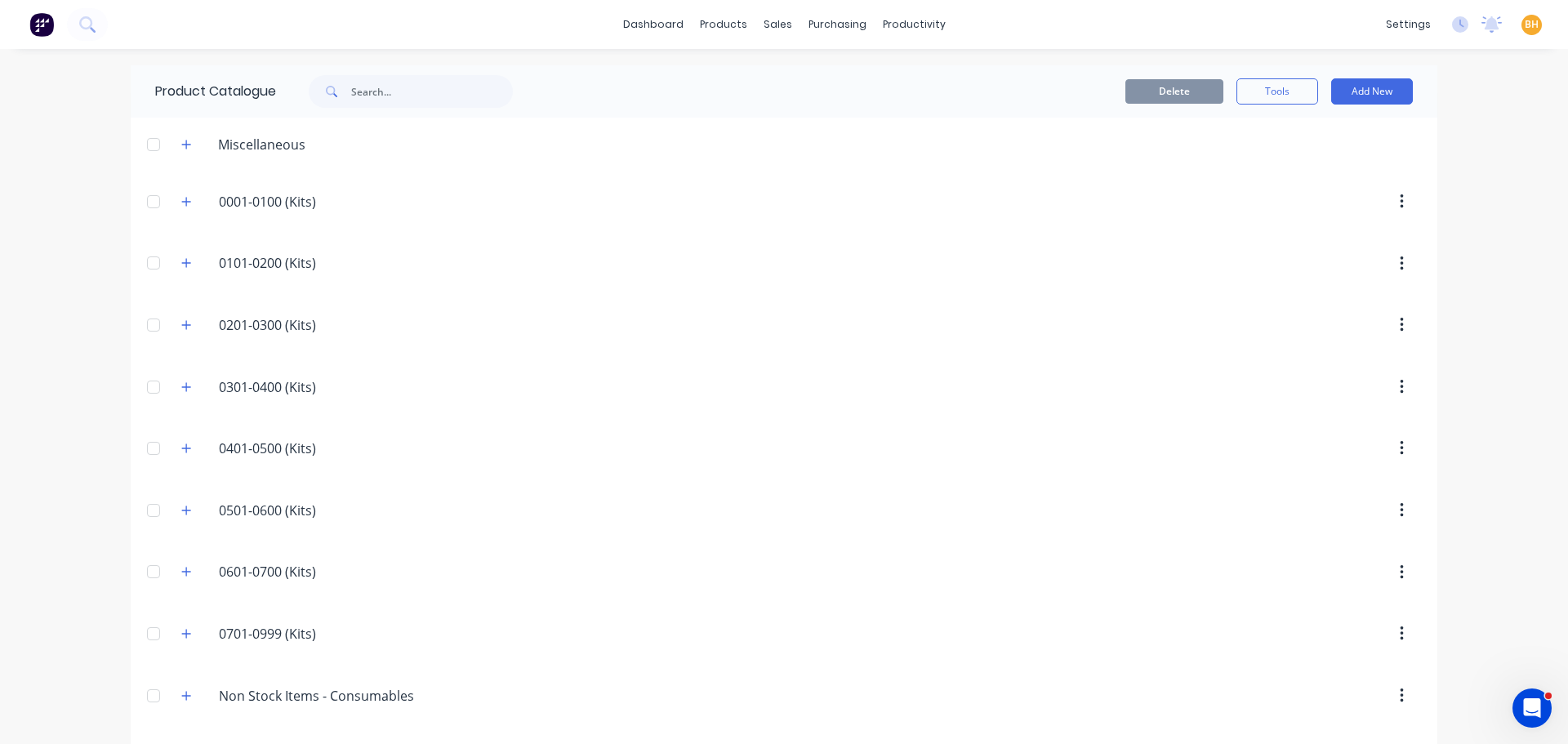
click at [623, 368] on header "0301-0400.(Kits) 0301-0400 (Kits)" at bounding box center [784, 387] width 1307 height 62
click at [832, 26] on div "purchasing" at bounding box center [838, 25] width 74 height 25
click at [856, 76] on div "Purchase Orders" at bounding box center [884, 78] width 86 height 15
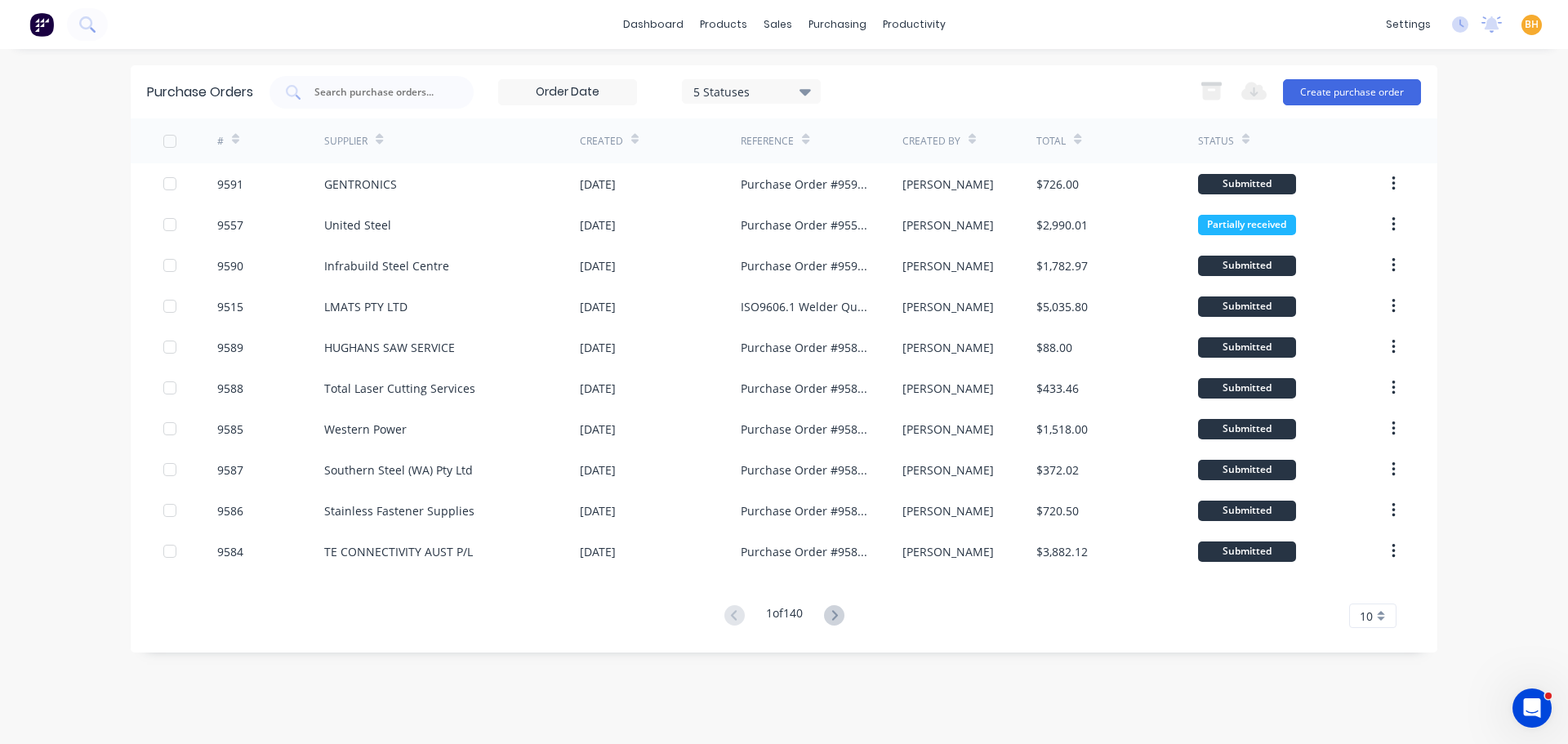
click at [112, 316] on div "dashboard products sales purchasing productivity dashboard products Product Cat…" at bounding box center [784, 372] width 1568 height 744
click at [909, 22] on div "productivity" at bounding box center [915, 25] width 79 height 25
click at [784, 27] on div "sales" at bounding box center [778, 25] width 45 height 25
click at [725, 28] on div "products" at bounding box center [723, 25] width 63 height 25
click at [761, 71] on div "Product Catalogue" at bounding box center [795, 78] width 101 height 15
